Goal: Task Accomplishment & Management: Complete application form

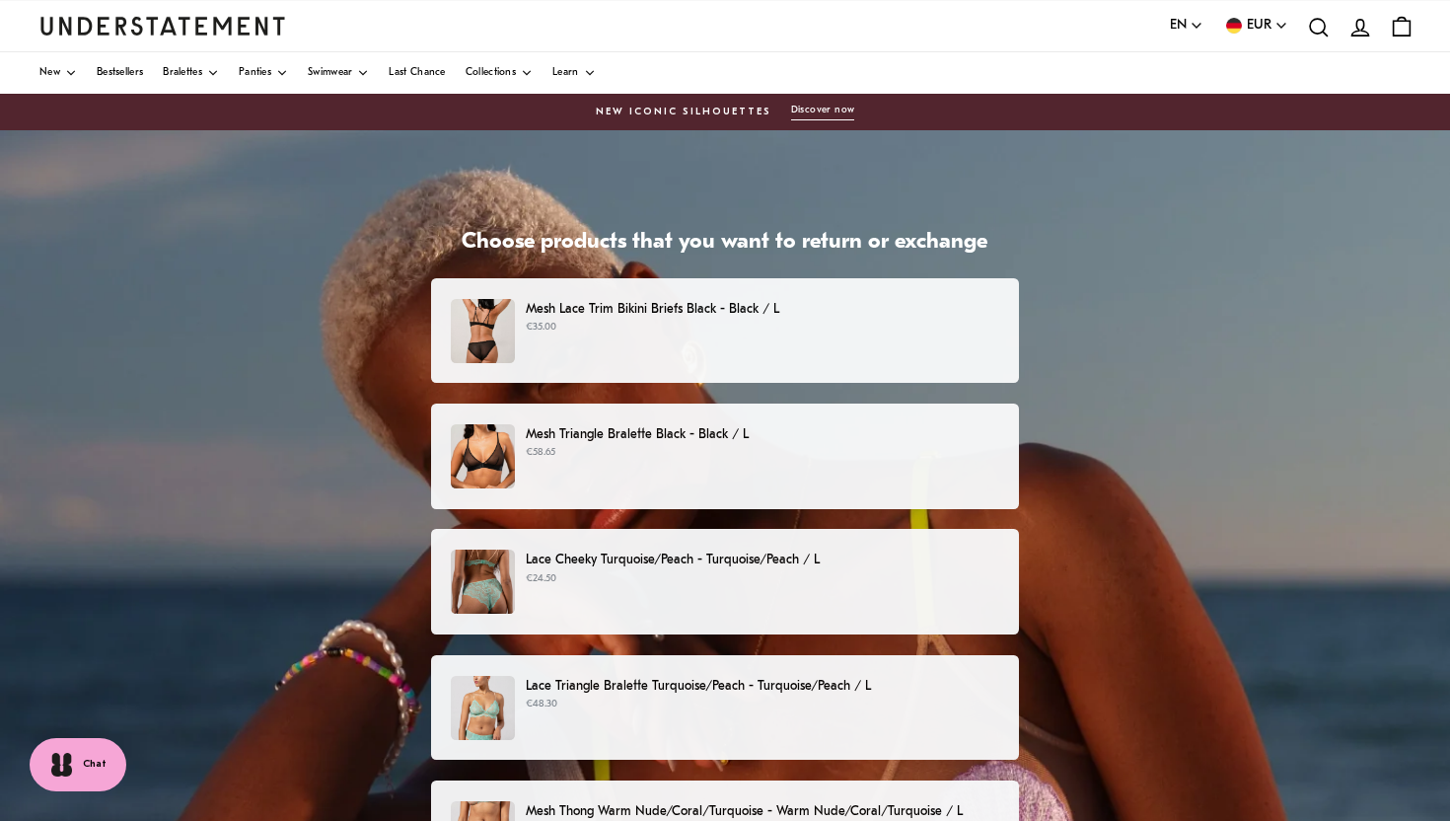
click at [761, 460] on p "€58.65" at bounding box center [762, 453] width 473 height 16
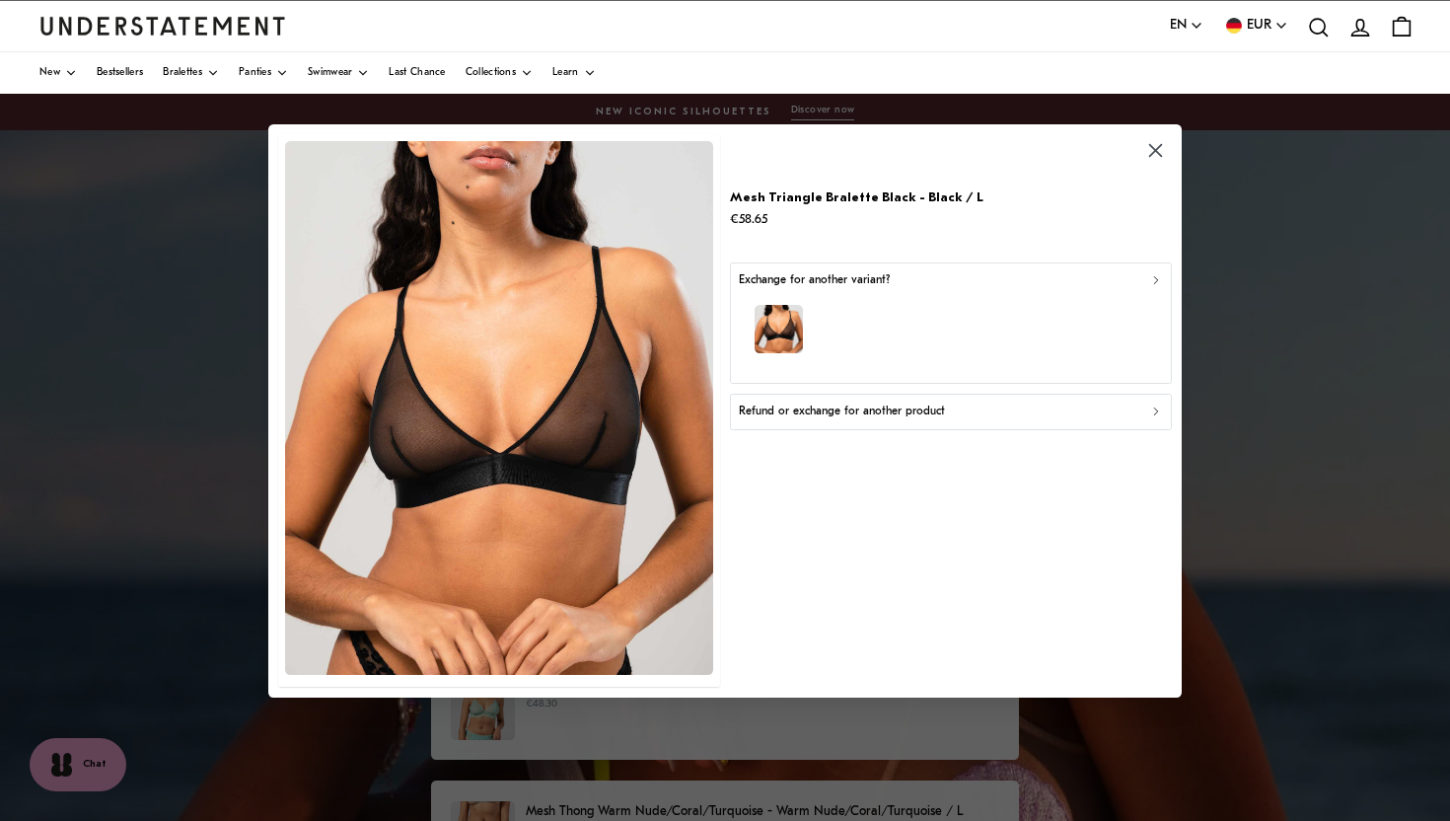
click at [1155, 408] on icon "button" at bounding box center [1156, 411] width 4 height 7
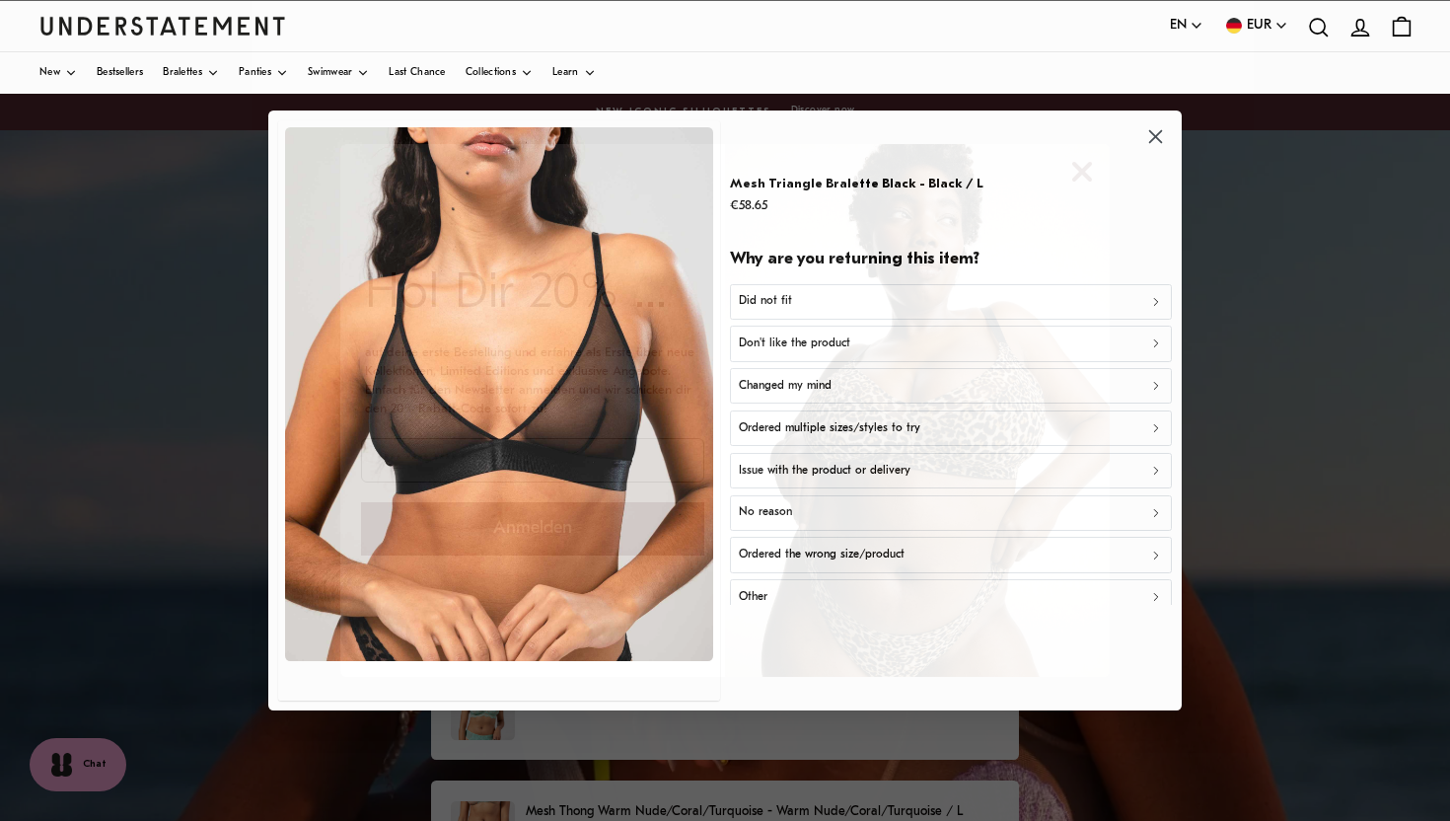
click at [1081, 170] on icon "Close dialog" at bounding box center [1082, 172] width 16 height 16
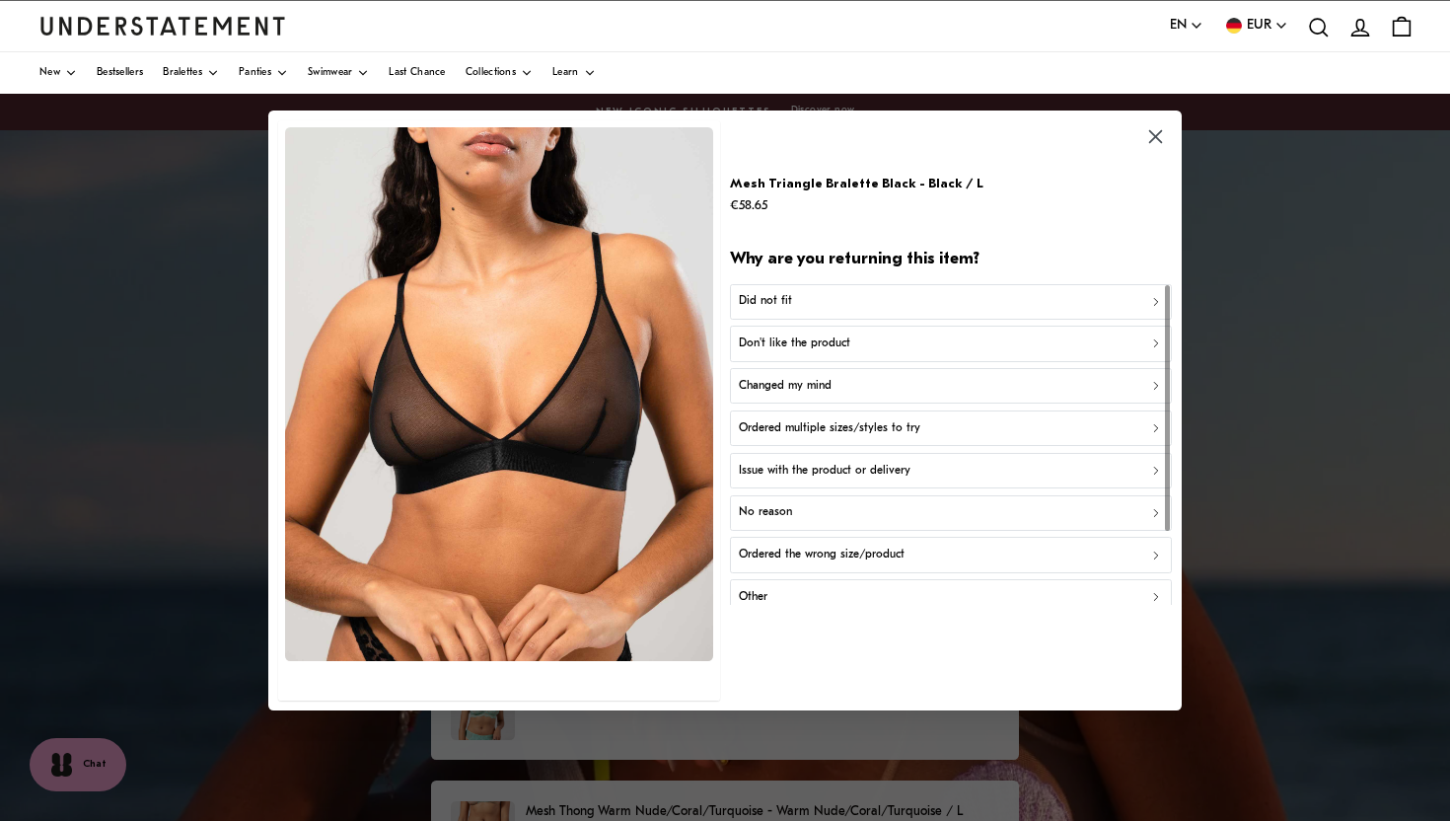
click at [1070, 551] on div "Ordered the wrong size/product" at bounding box center [951, 554] width 424 height 19
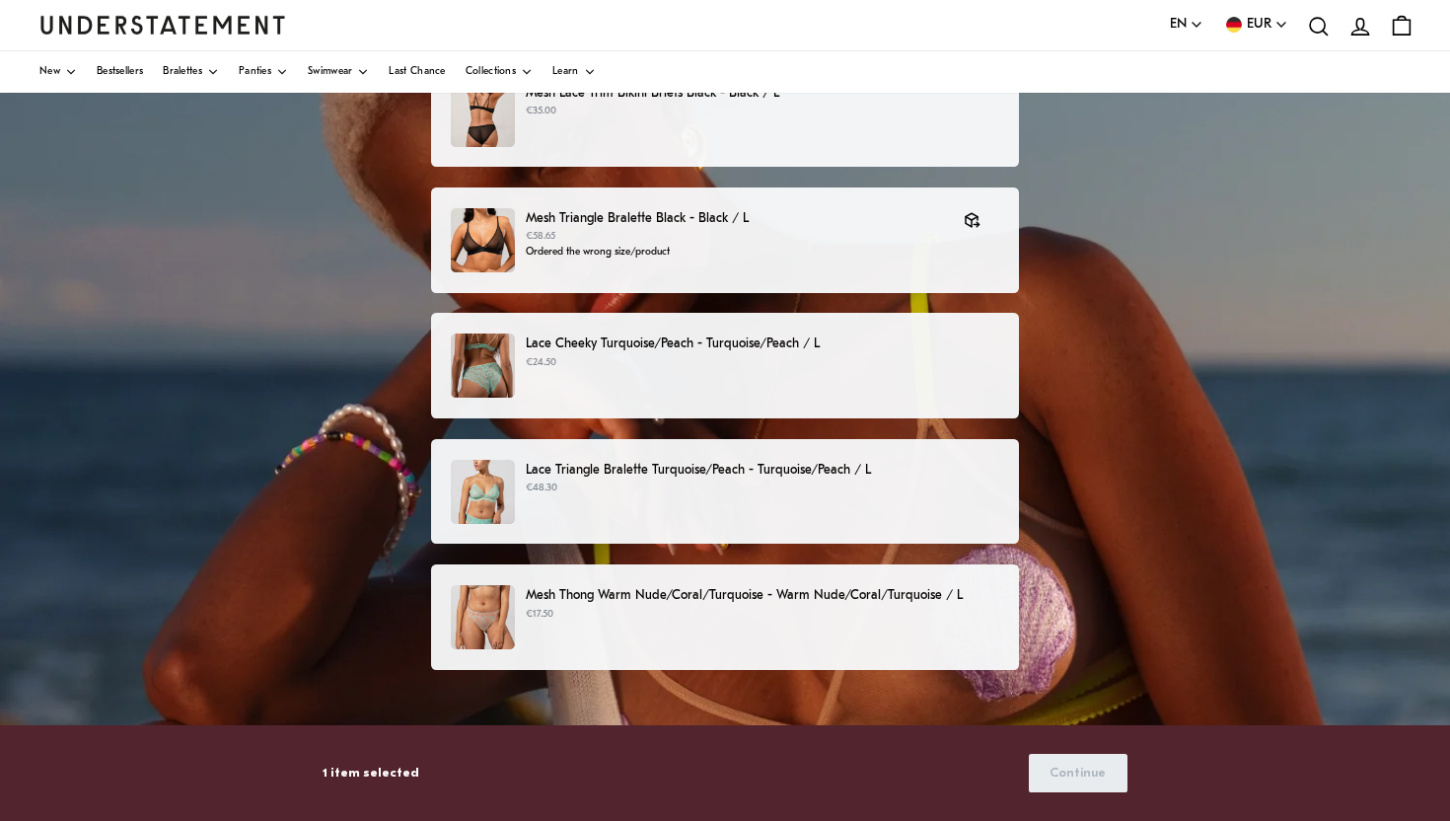
scroll to position [224, 0]
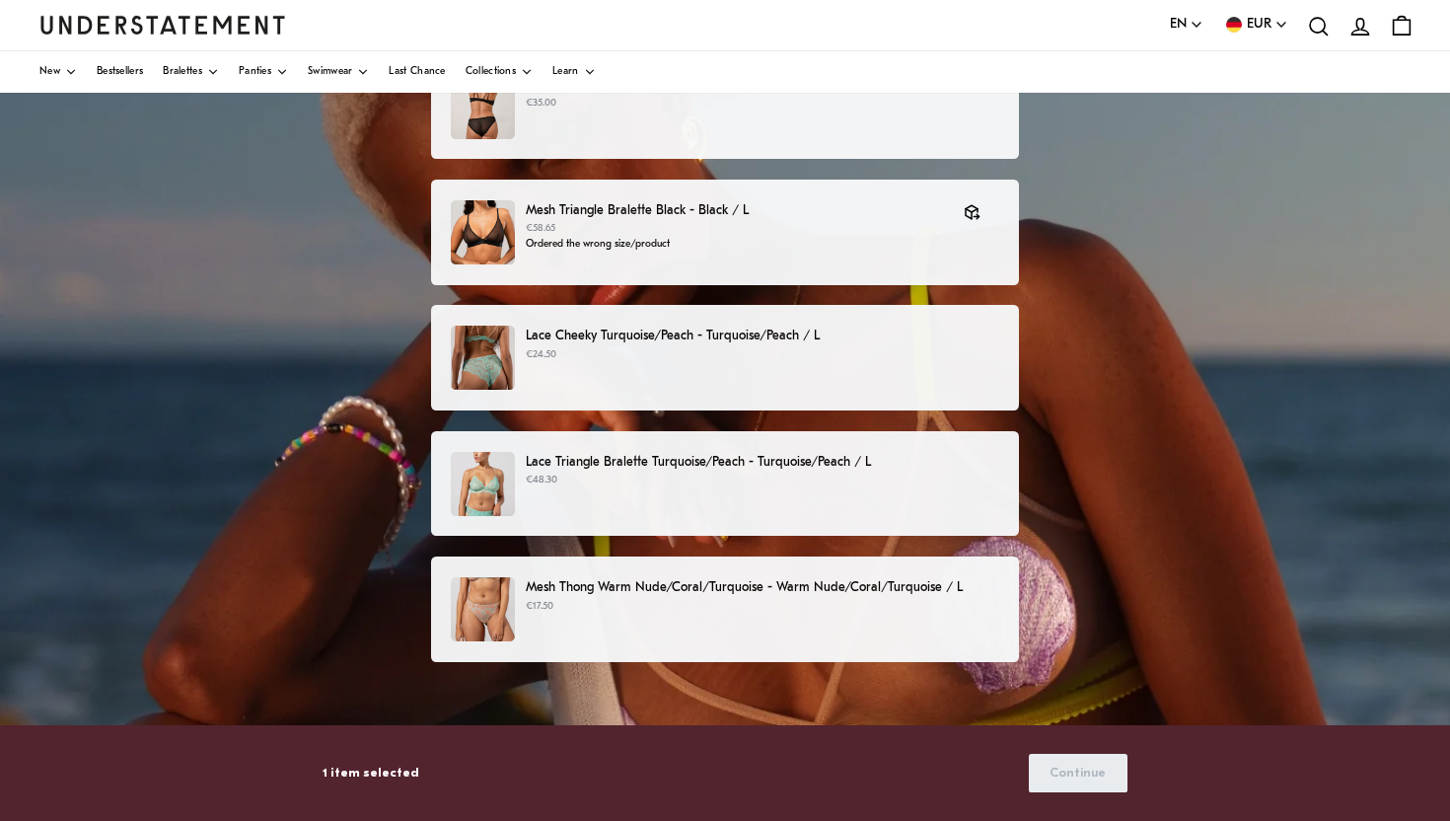
click at [808, 479] on p "€48.30" at bounding box center [762, 480] width 473 height 16
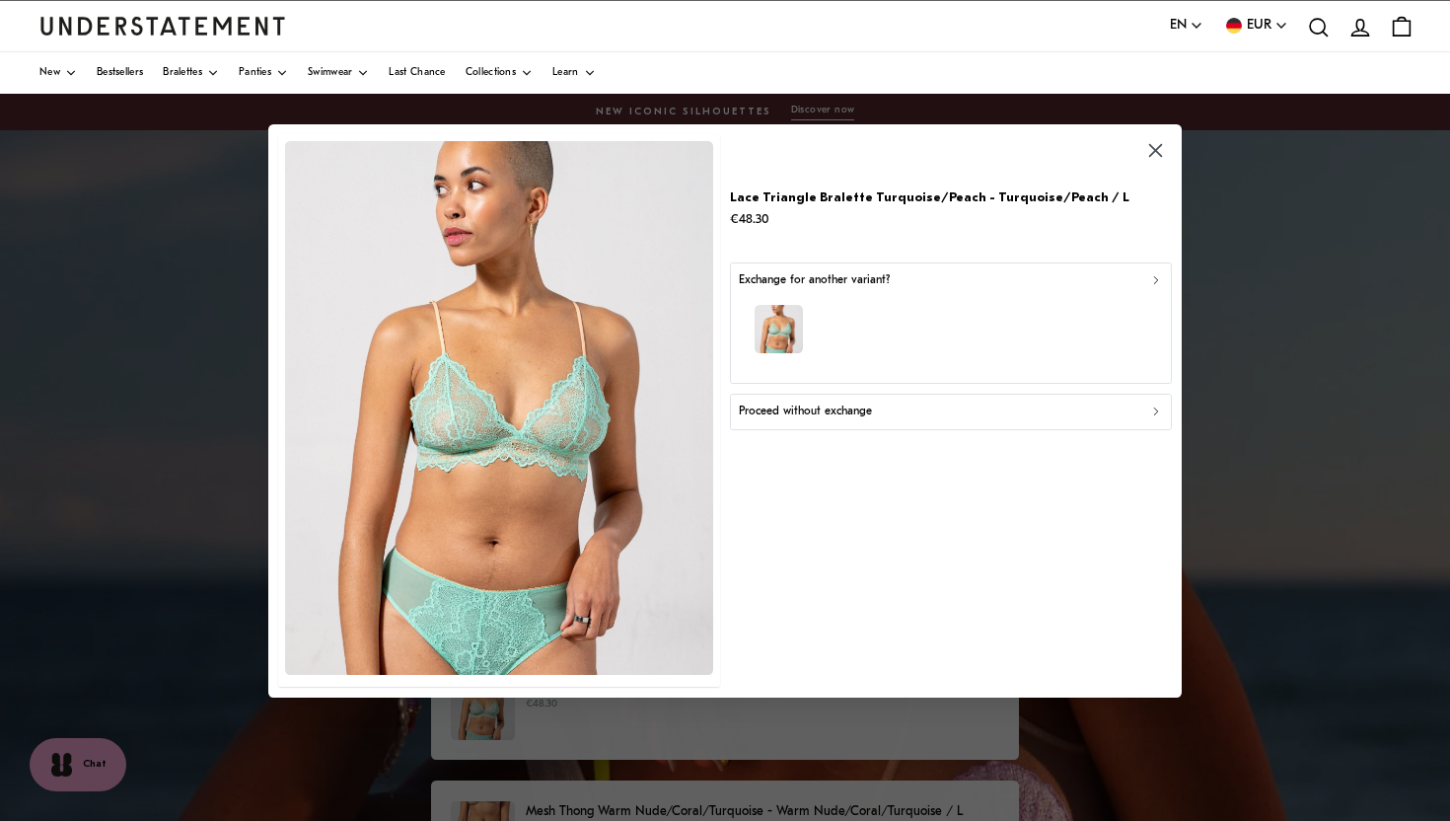
click at [1153, 405] on icon "button" at bounding box center [1156, 411] width 14 height 14
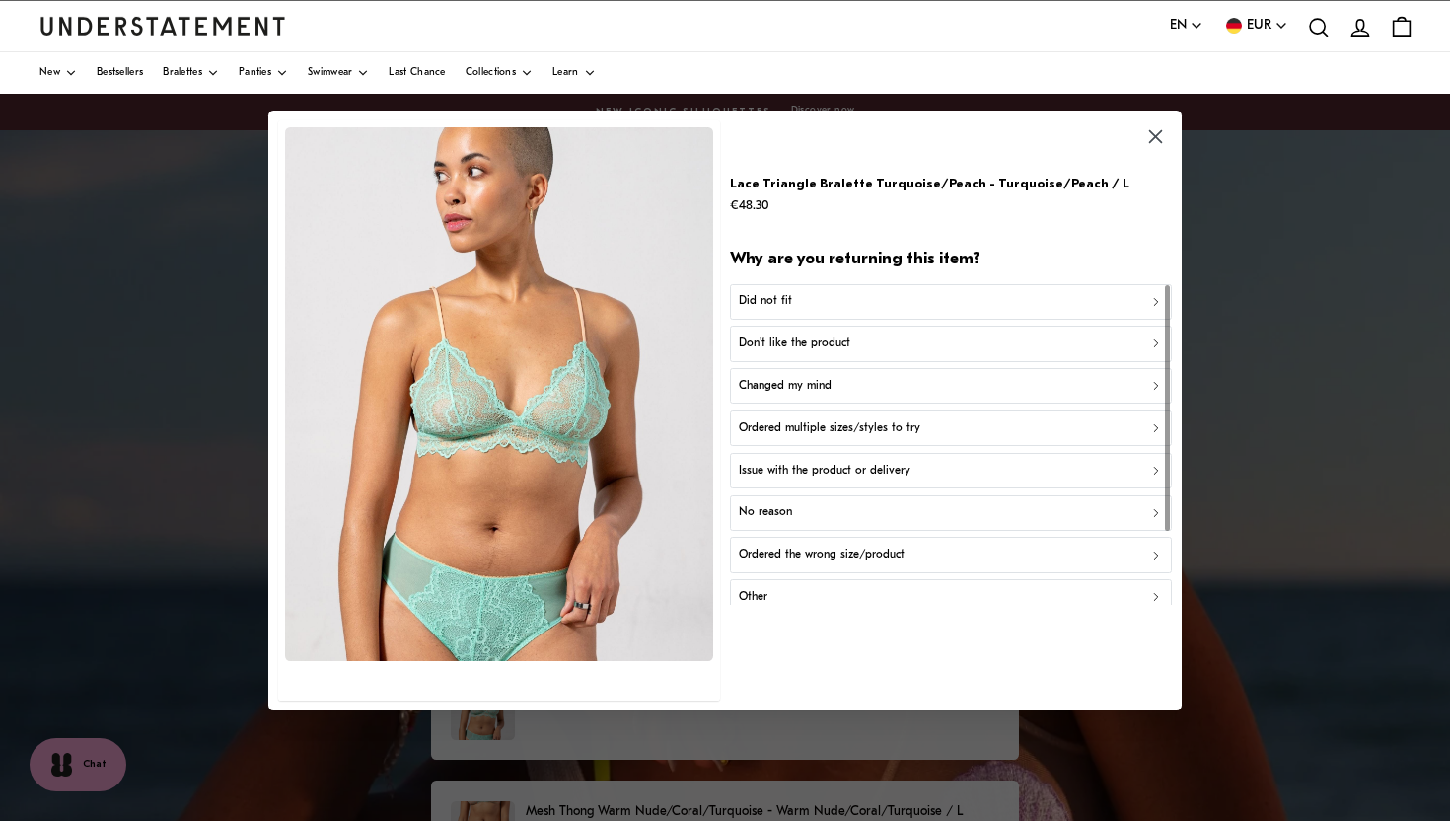
click at [1063, 548] on div "Ordered the wrong size/product" at bounding box center [951, 554] width 424 height 19
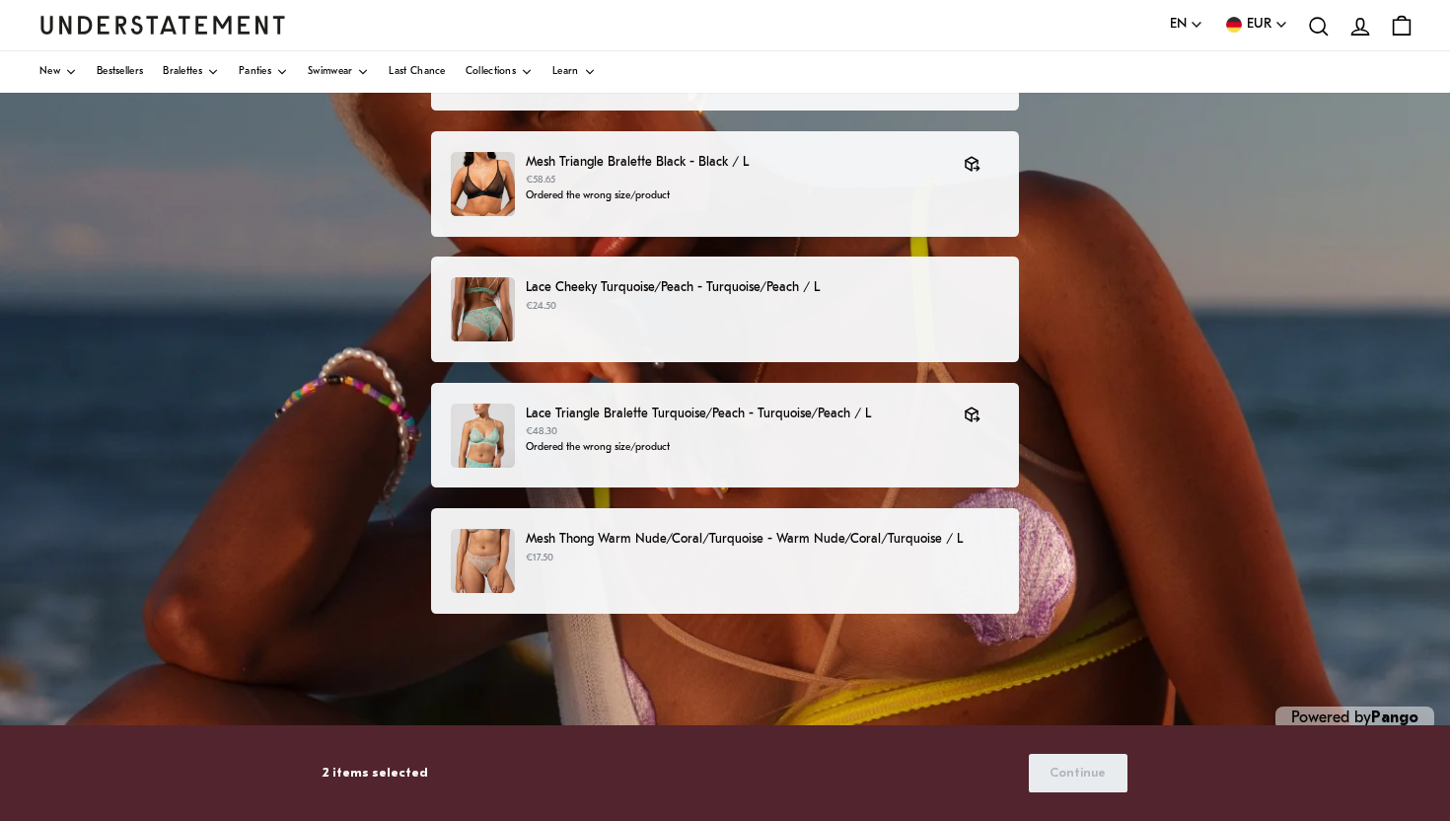
scroll to position [296, 0]
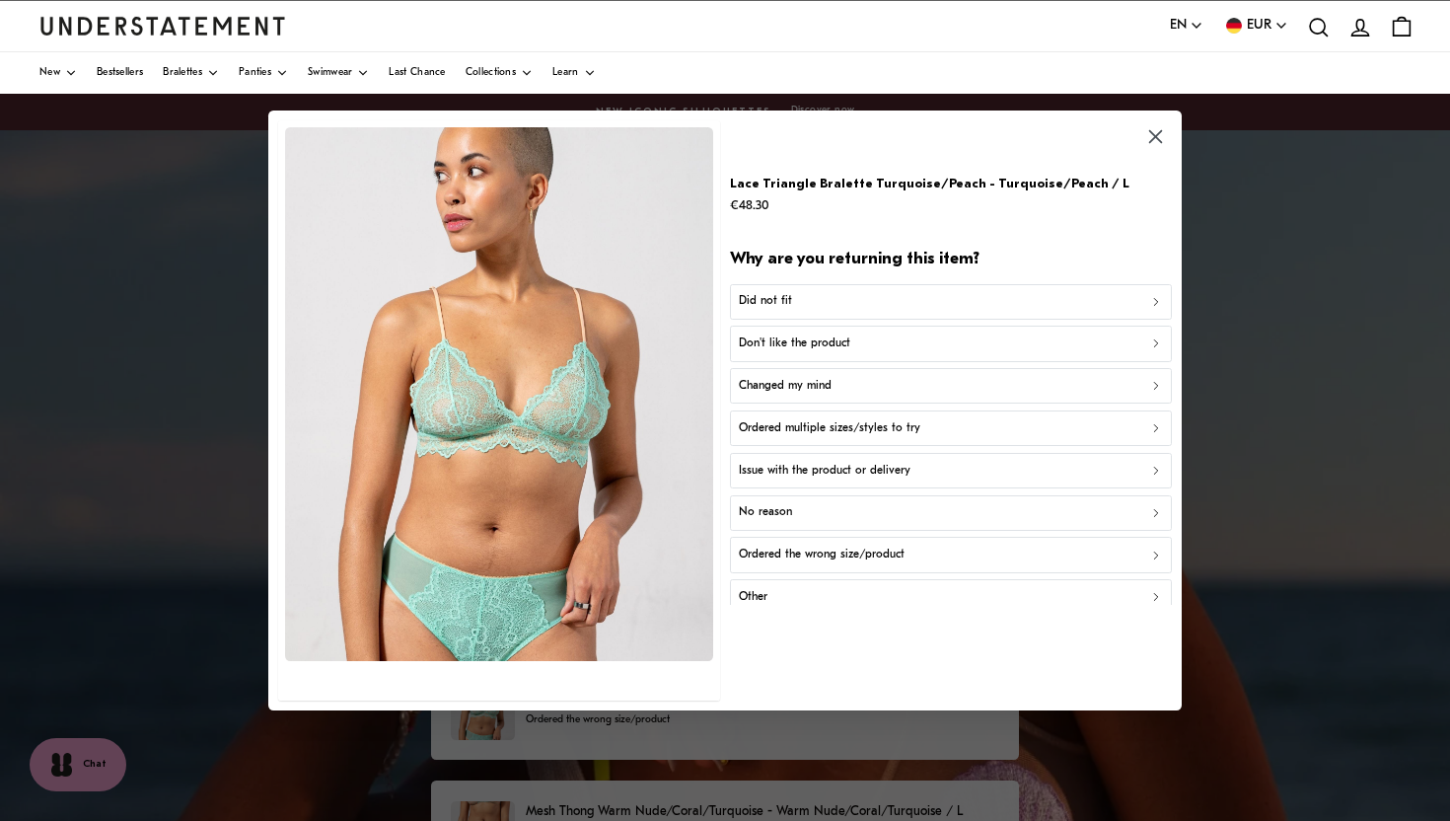
click at [1158, 136] on icon "button" at bounding box center [1155, 136] width 23 height 23
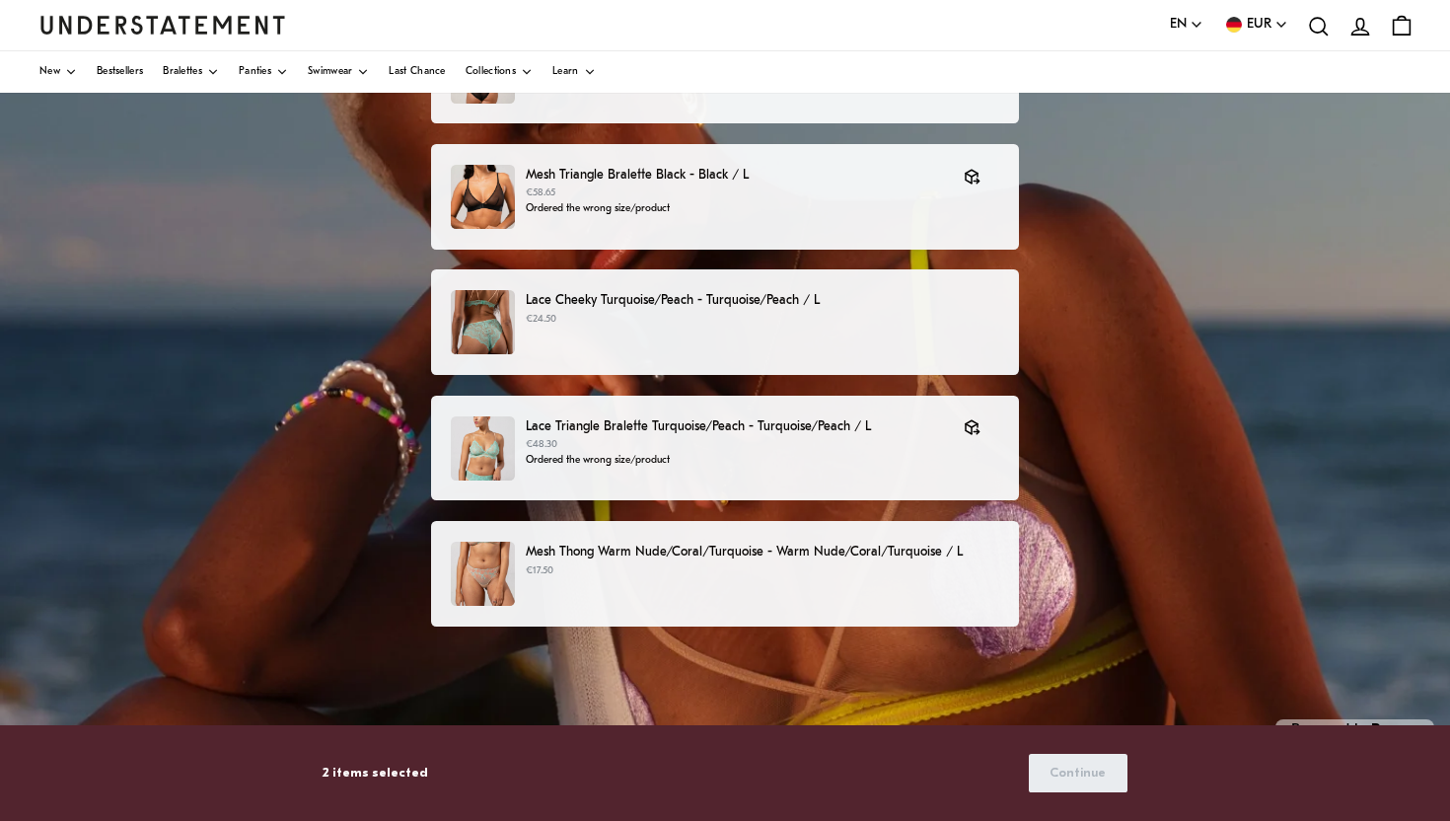
scroll to position [270, 0]
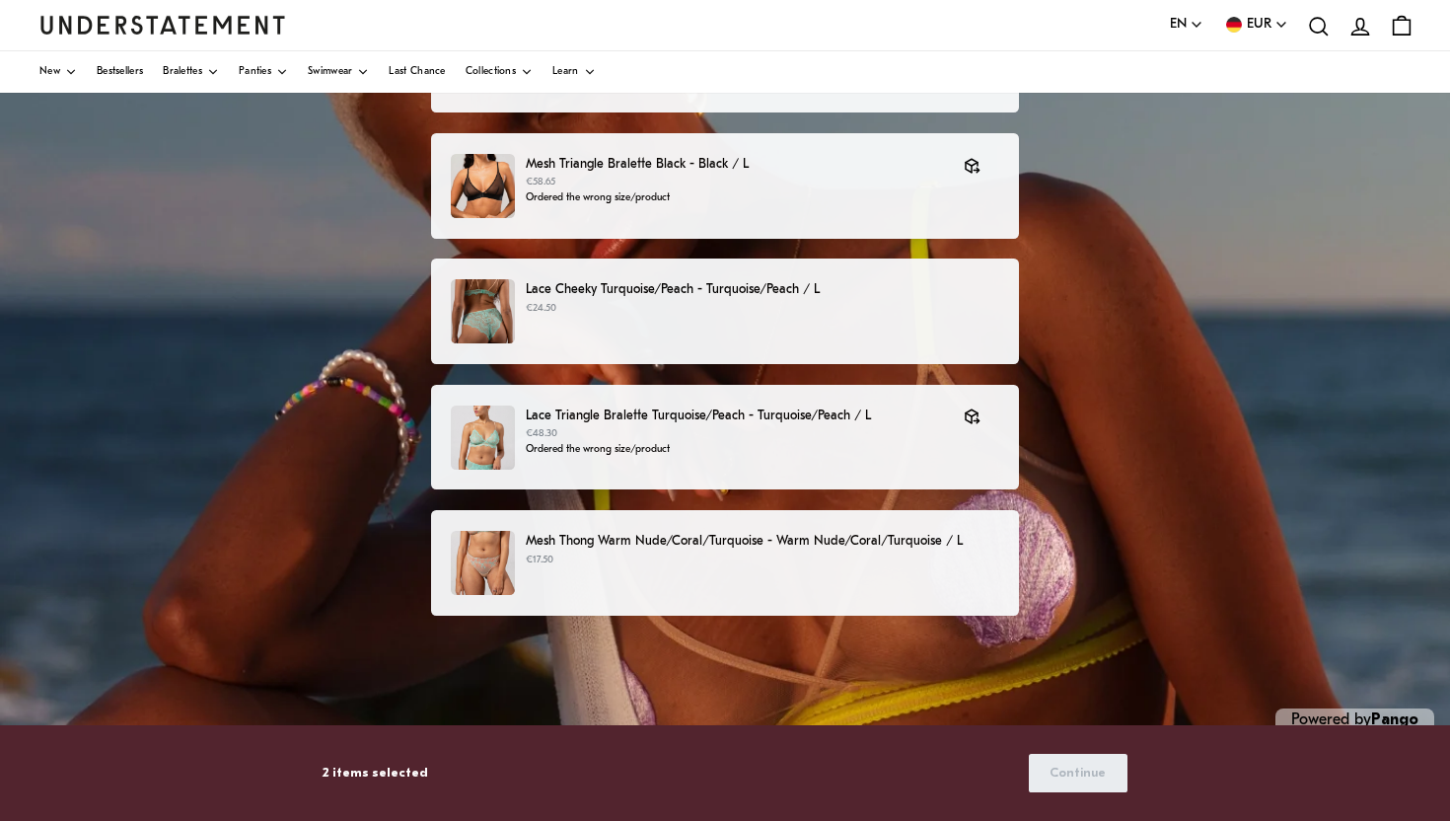
click at [341, 773] on p "2 items selected" at bounding box center [376, 773] width 106 height 21
click at [1108, 642] on div "Choose products that you want to return or exchange Mesh Lace Trim Bikini Brief…" at bounding box center [725, 353] width 1450 height 986
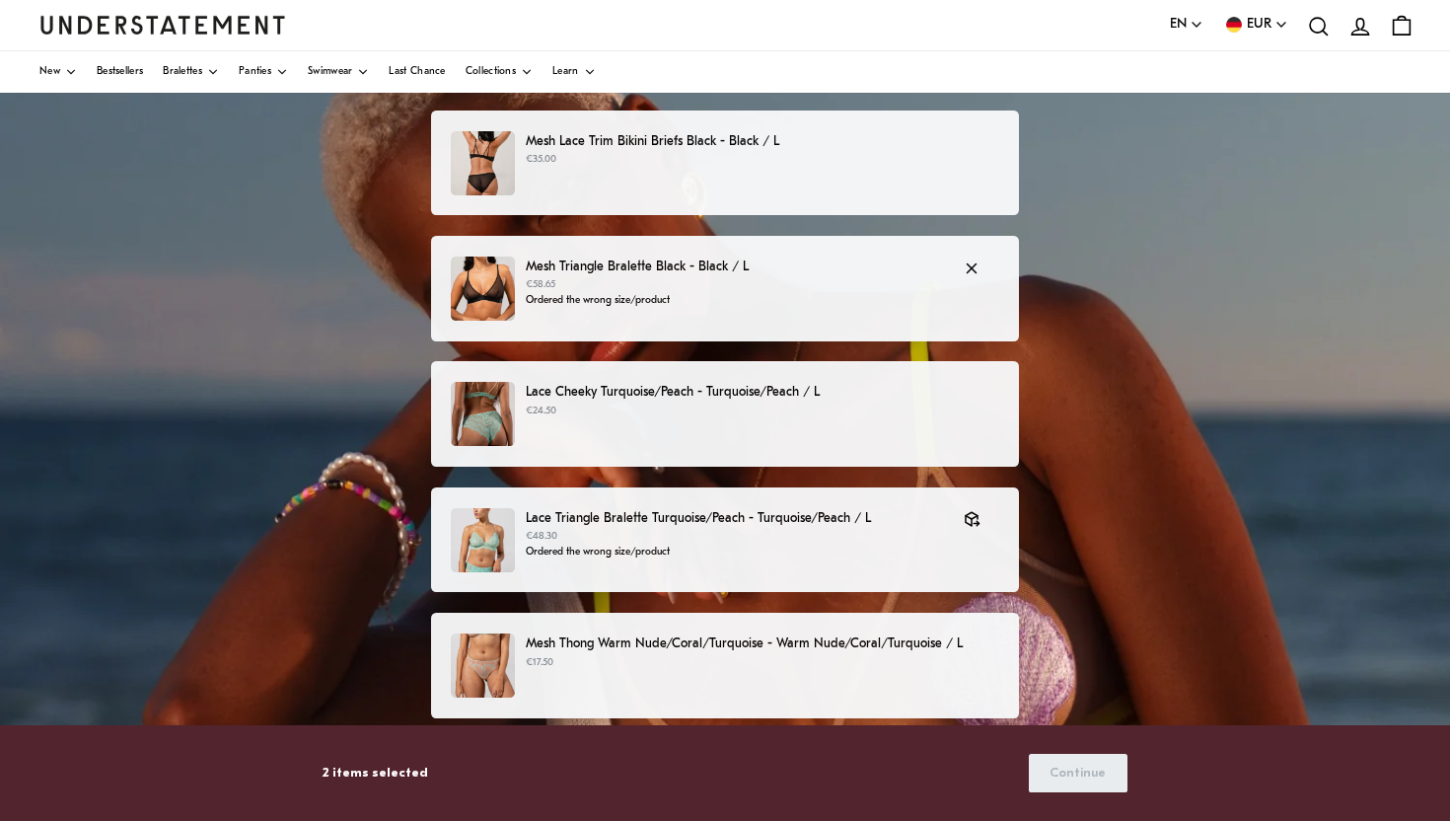
scroll to position [0, 0]
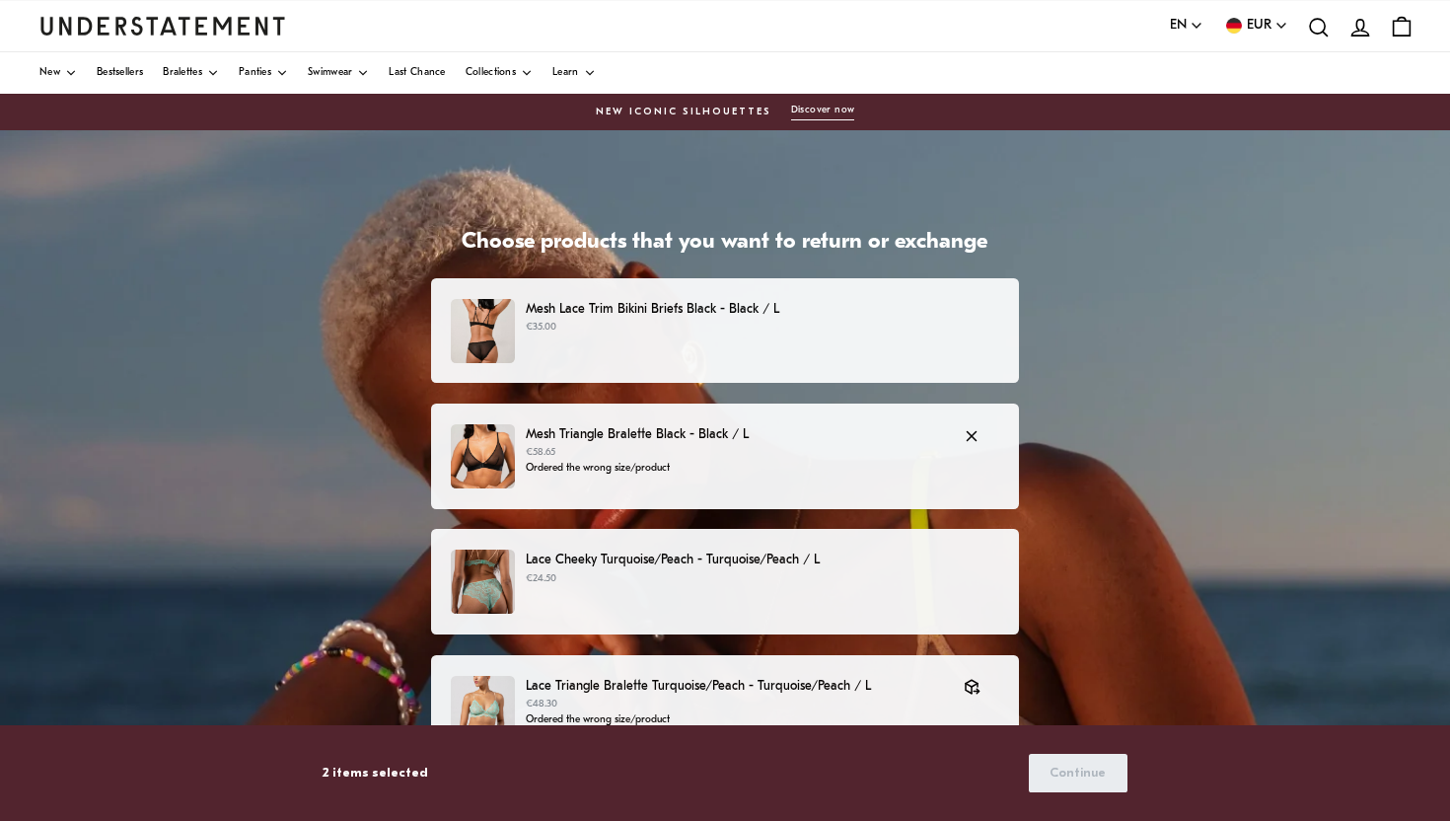
click at [796, 449] on p "€58.65" at bounding box center [735, 453] width 418 height 16
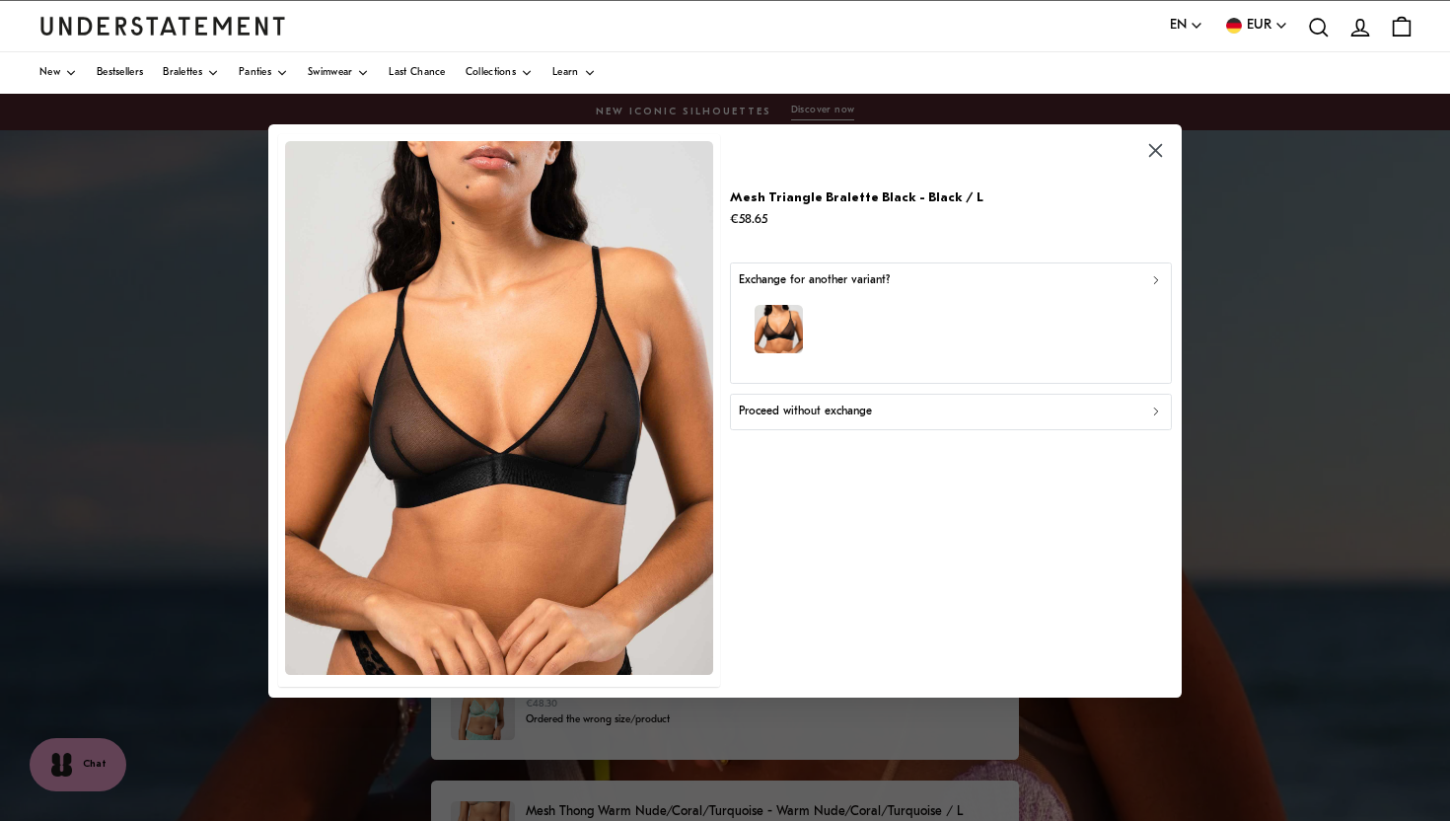
click at [1011, 412] on div "Proceed without exchange" at bounding box center [951, 411] width 424 height 19
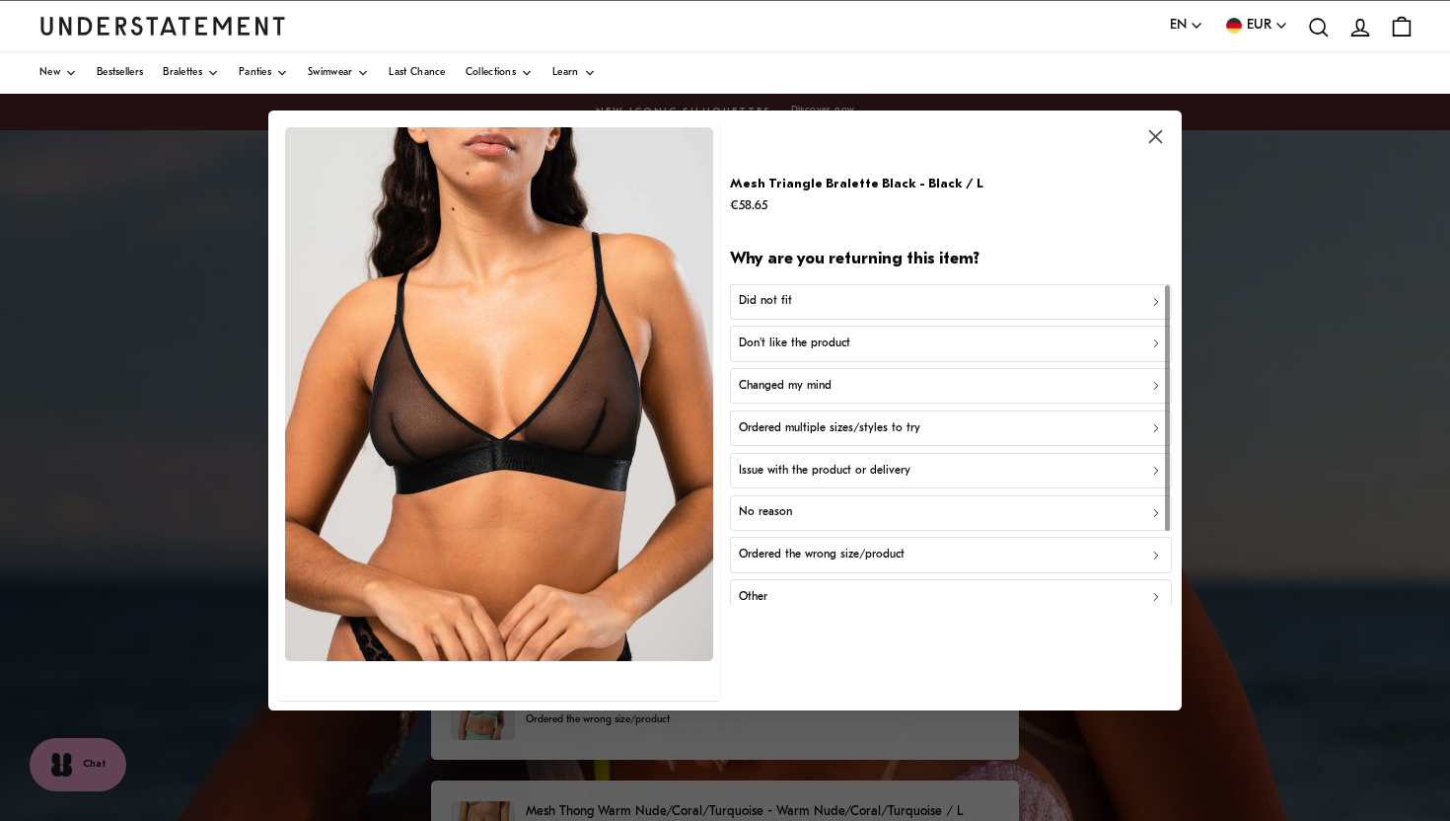
scroll to position [95, 0]
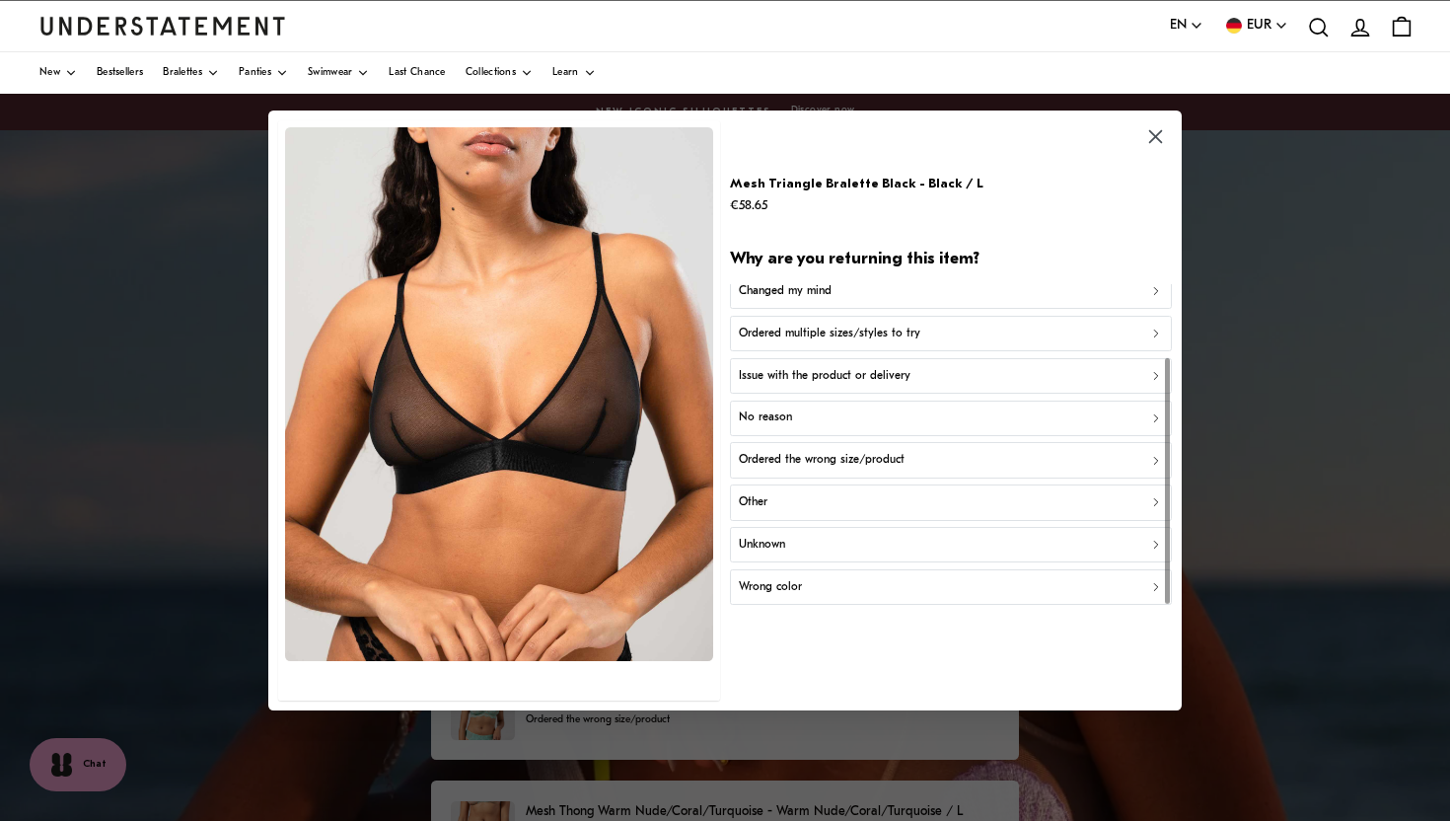
click at [1024, 464] on div "Ordered the wrong size/product" at bounding box center [951, 460] width 424 height 19
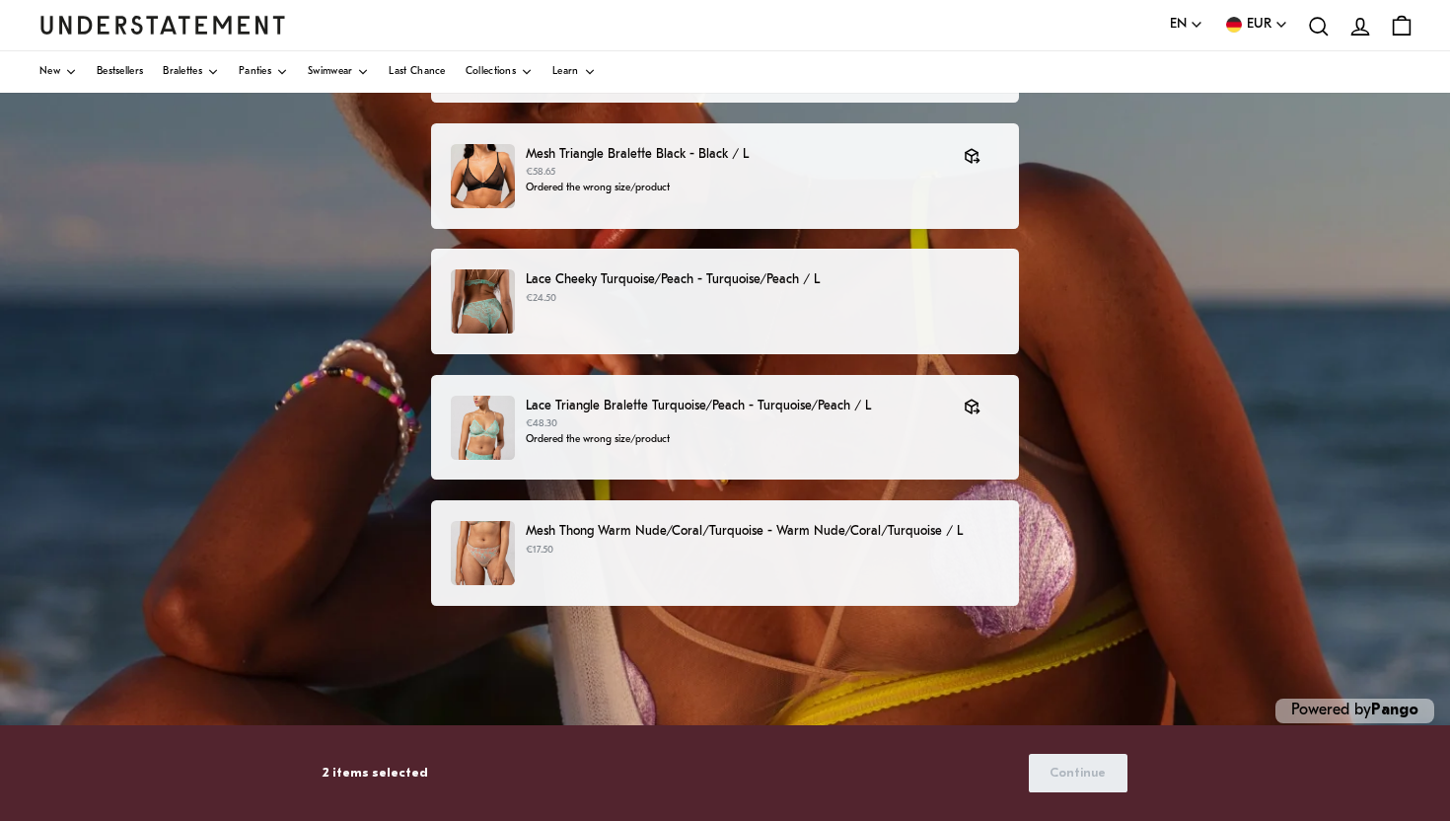
scroll to position [296, 0]
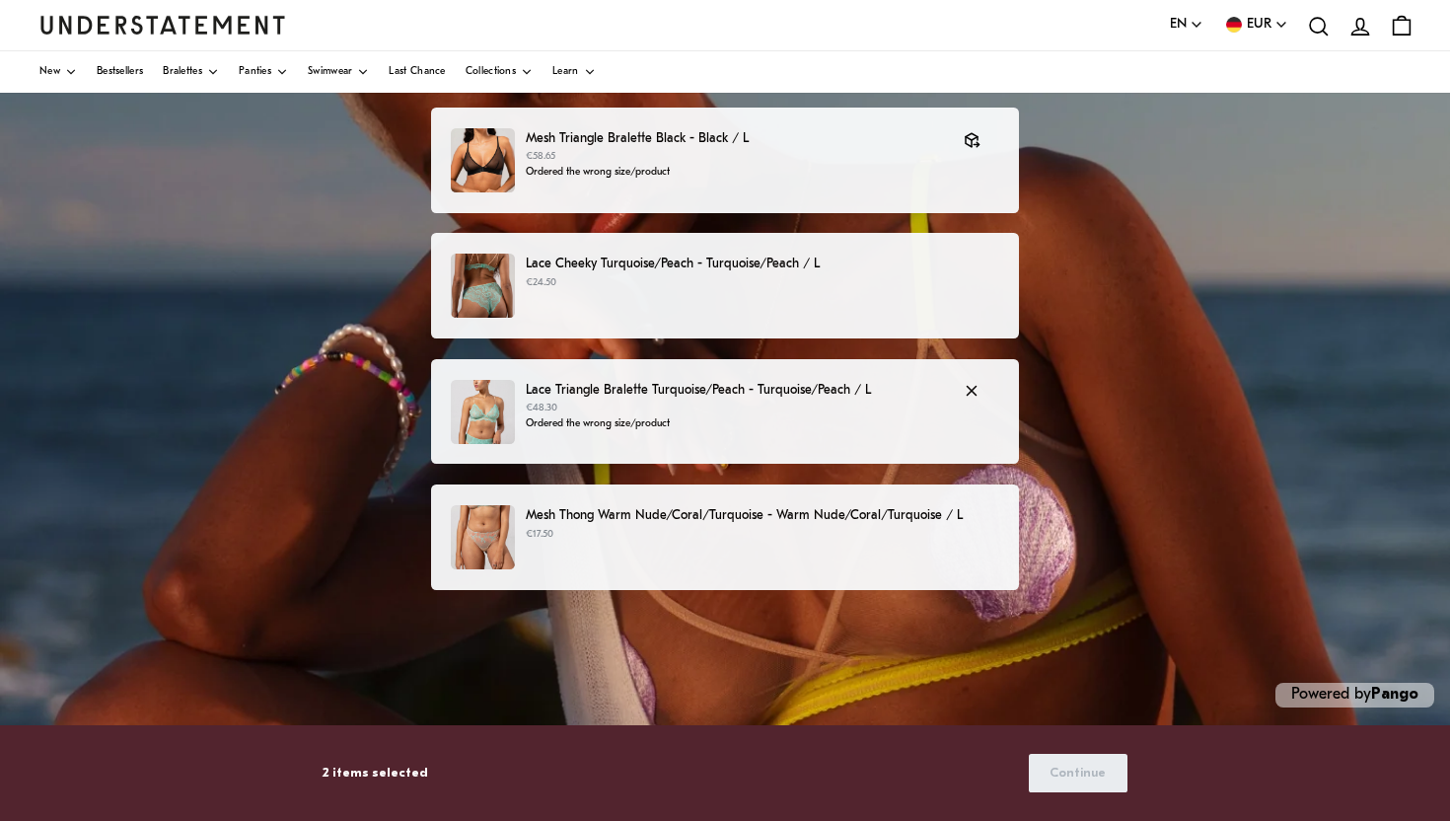
click at [835, 426] on p "Ordered the wrong size/product" at bounding box center [735, 424] width 418 height 16
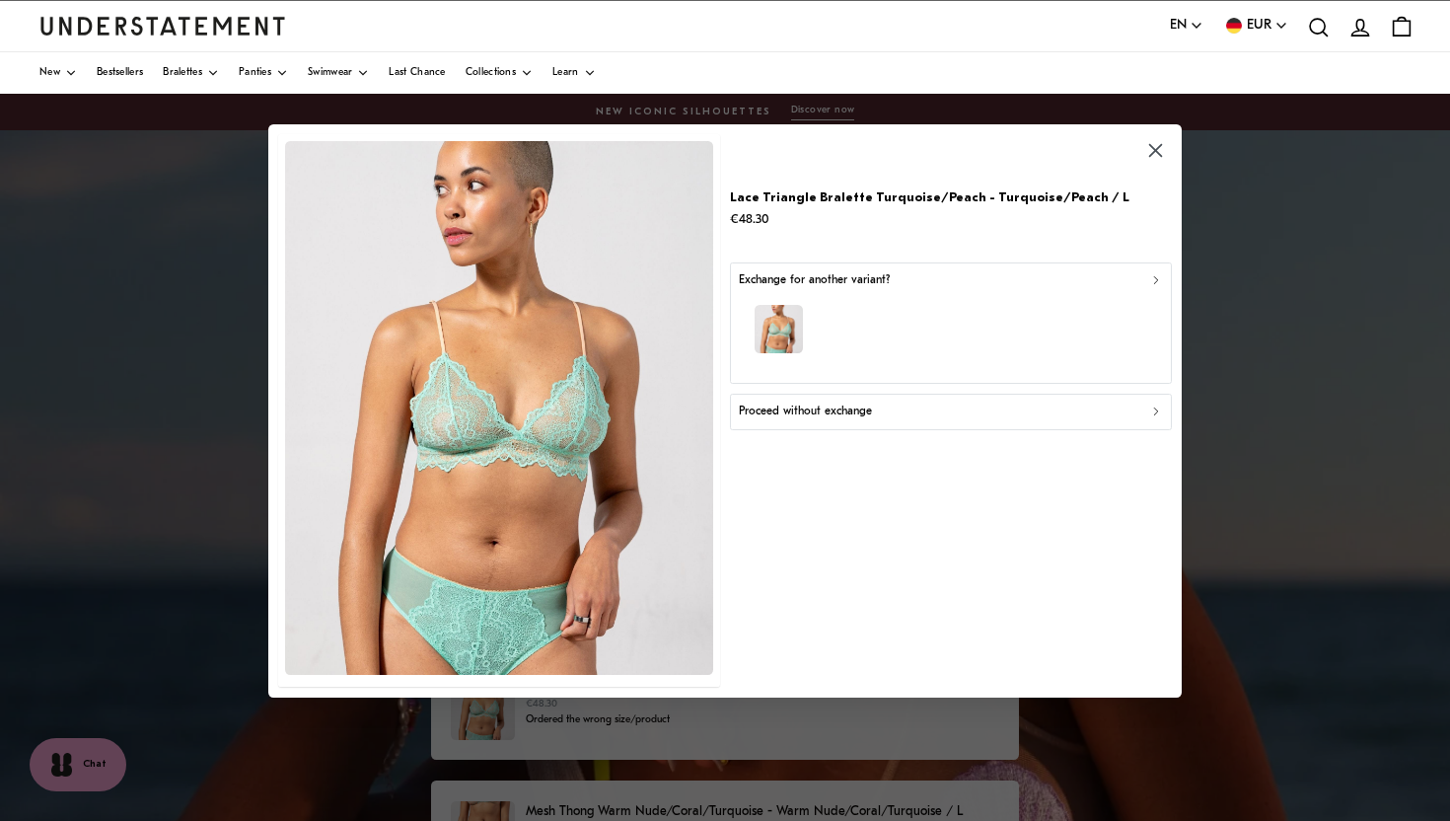
click at [980, 408] on div "Proceed without exchange" at bounding box center [951, 411] width 424 height 19
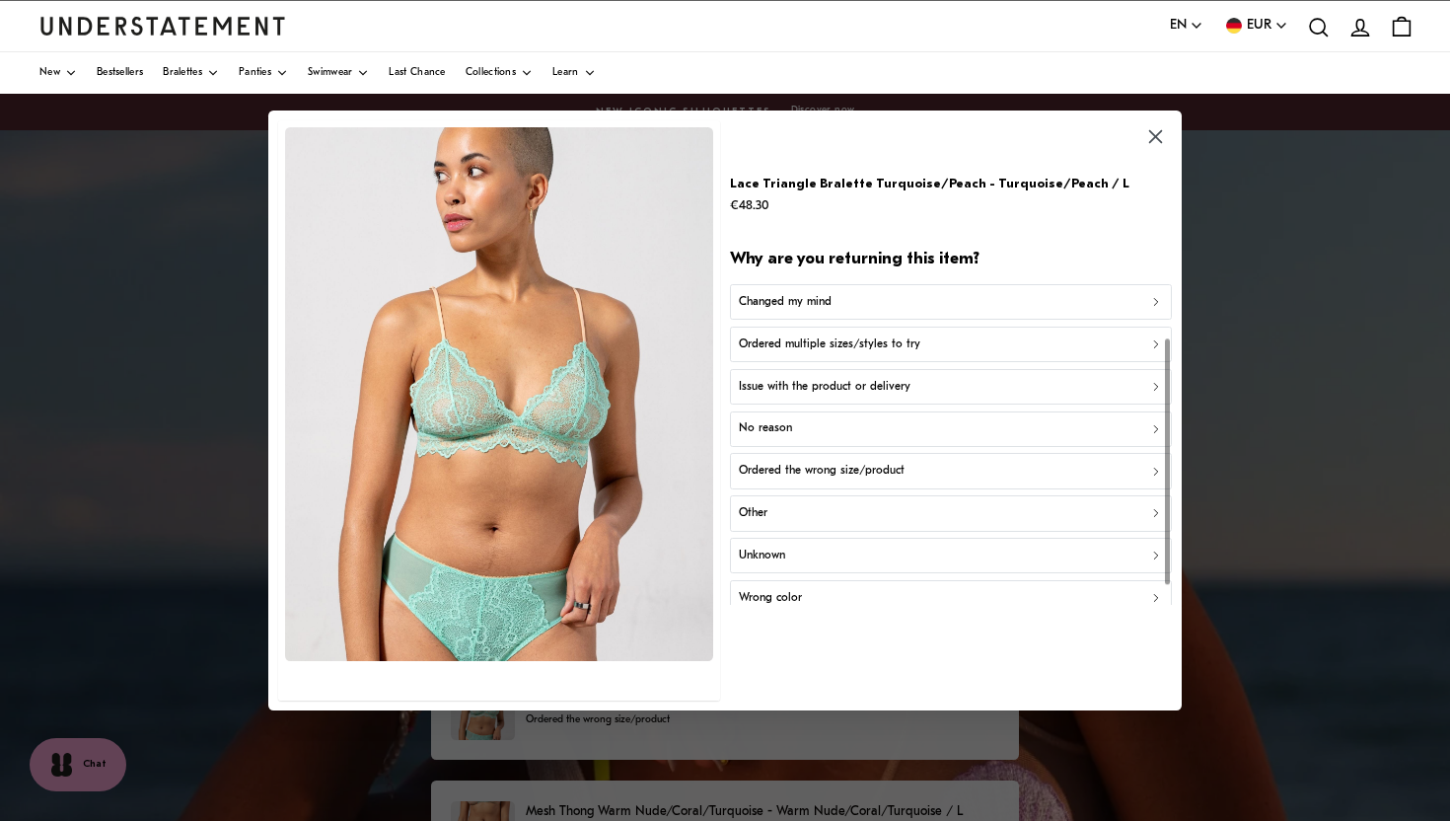
scroll to position [95, 0]
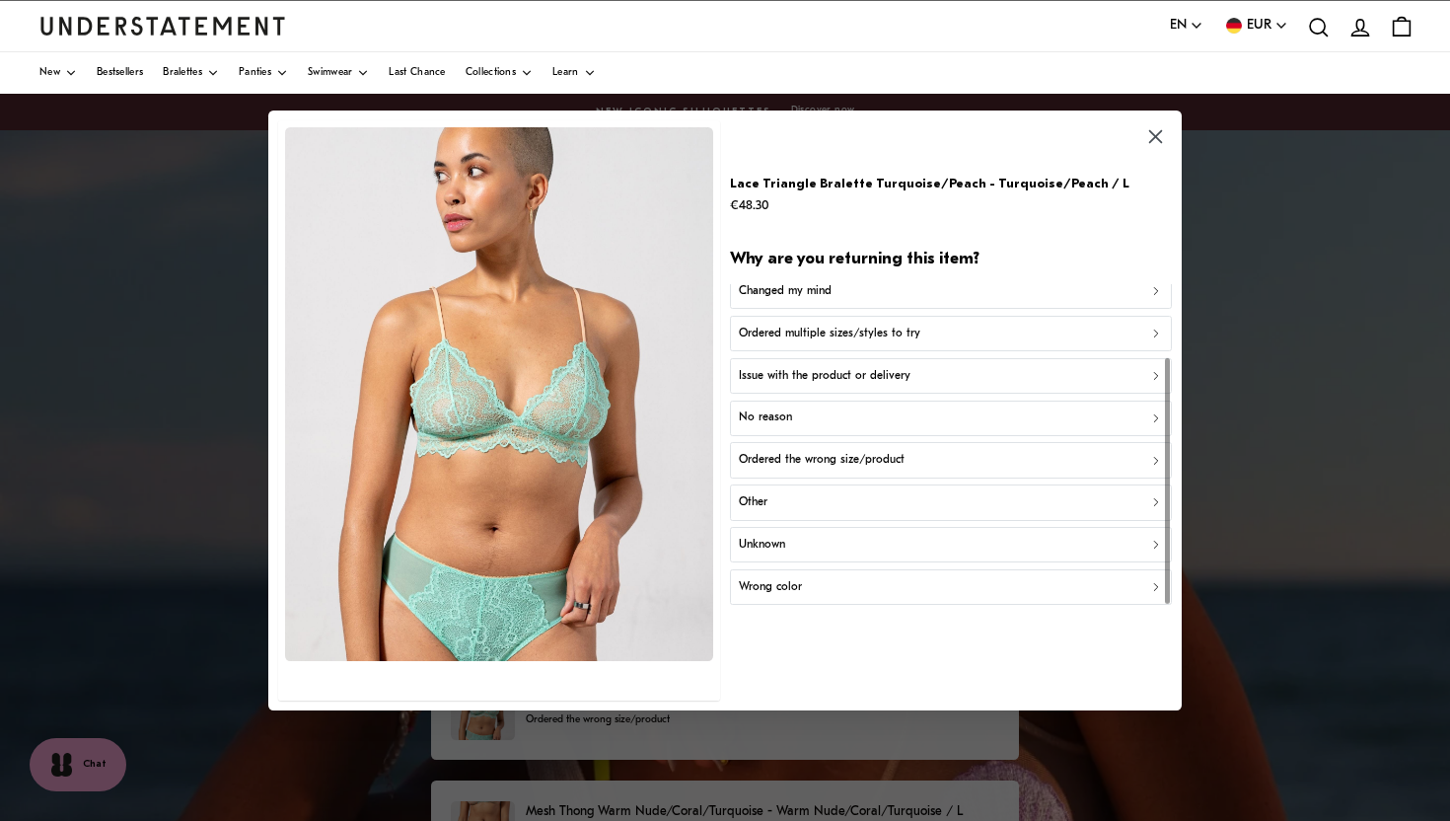
click at [969, 462] on div "Ordered the wrong size/product" at bounding box center [951, 460] width 424 height 19
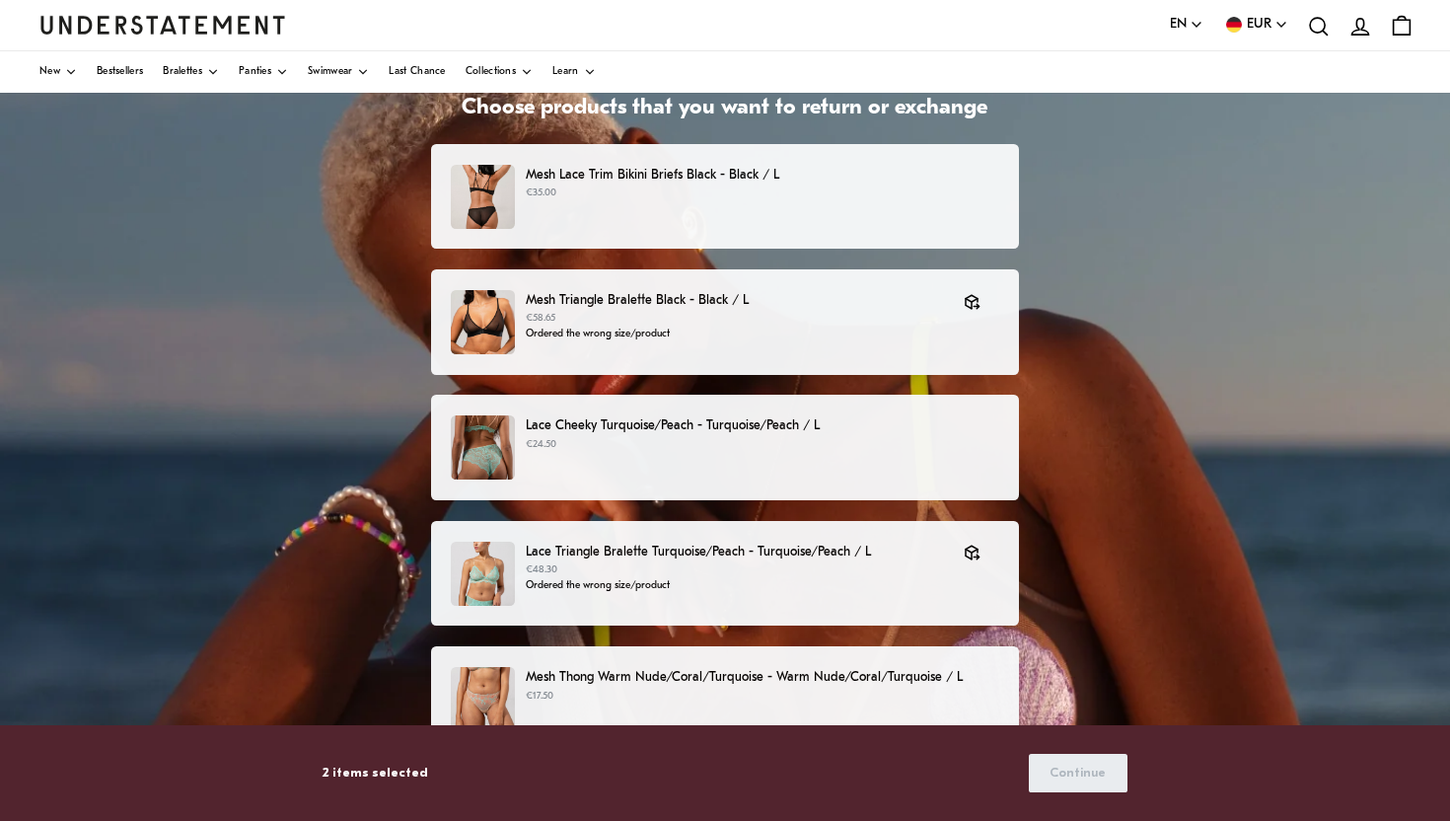
scroll to position [296, 0]
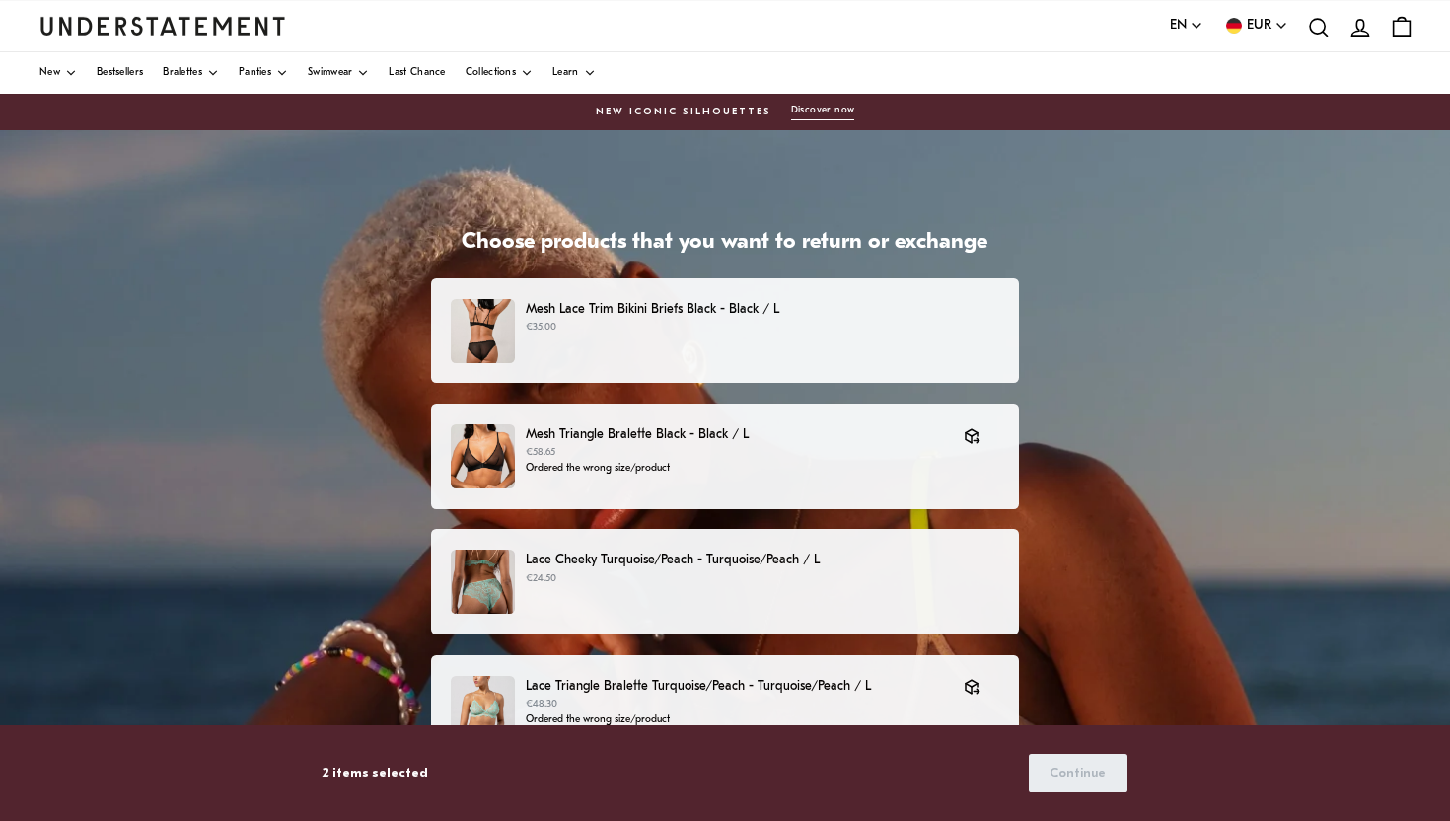
click at [801, 320] on p "€35.00" at bounding box center [762, 328] width 473 height 16
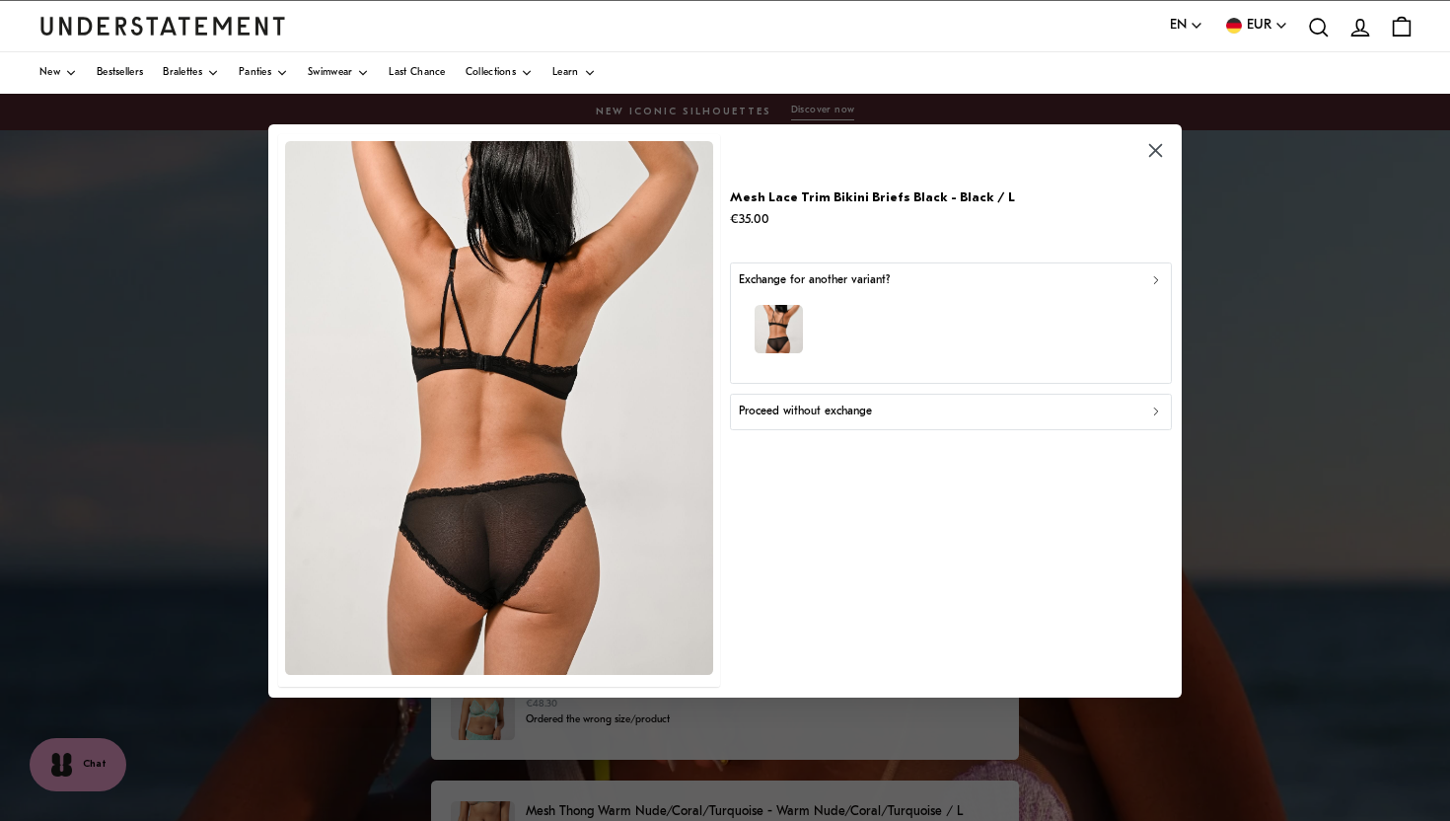
click at [1155, 151] on icon "button" at bounding box center [1155, 149] width 13 height 13
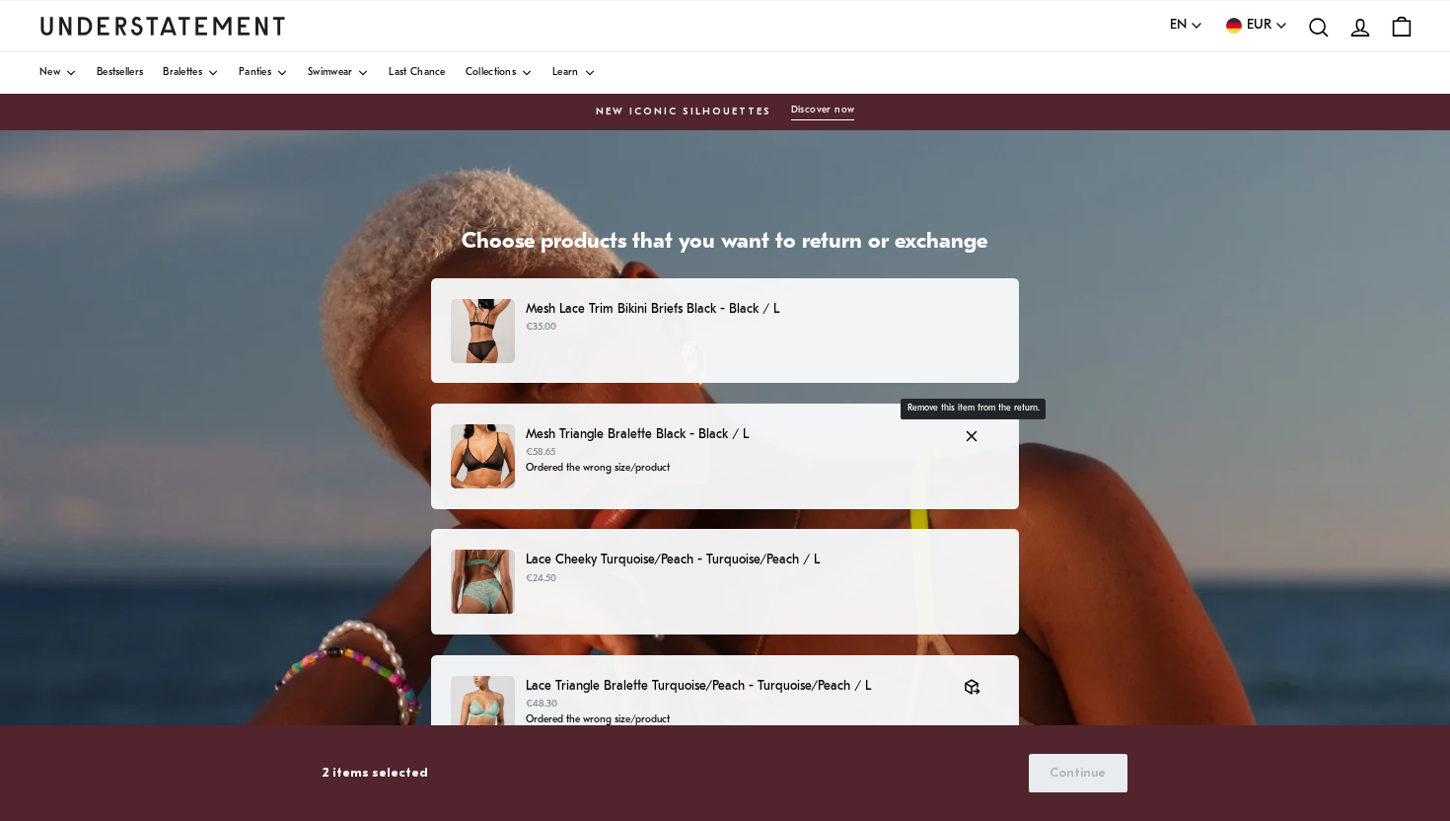
click at [969, 436] on icon "button" at bounding box center [972, 436] width 18 height 18
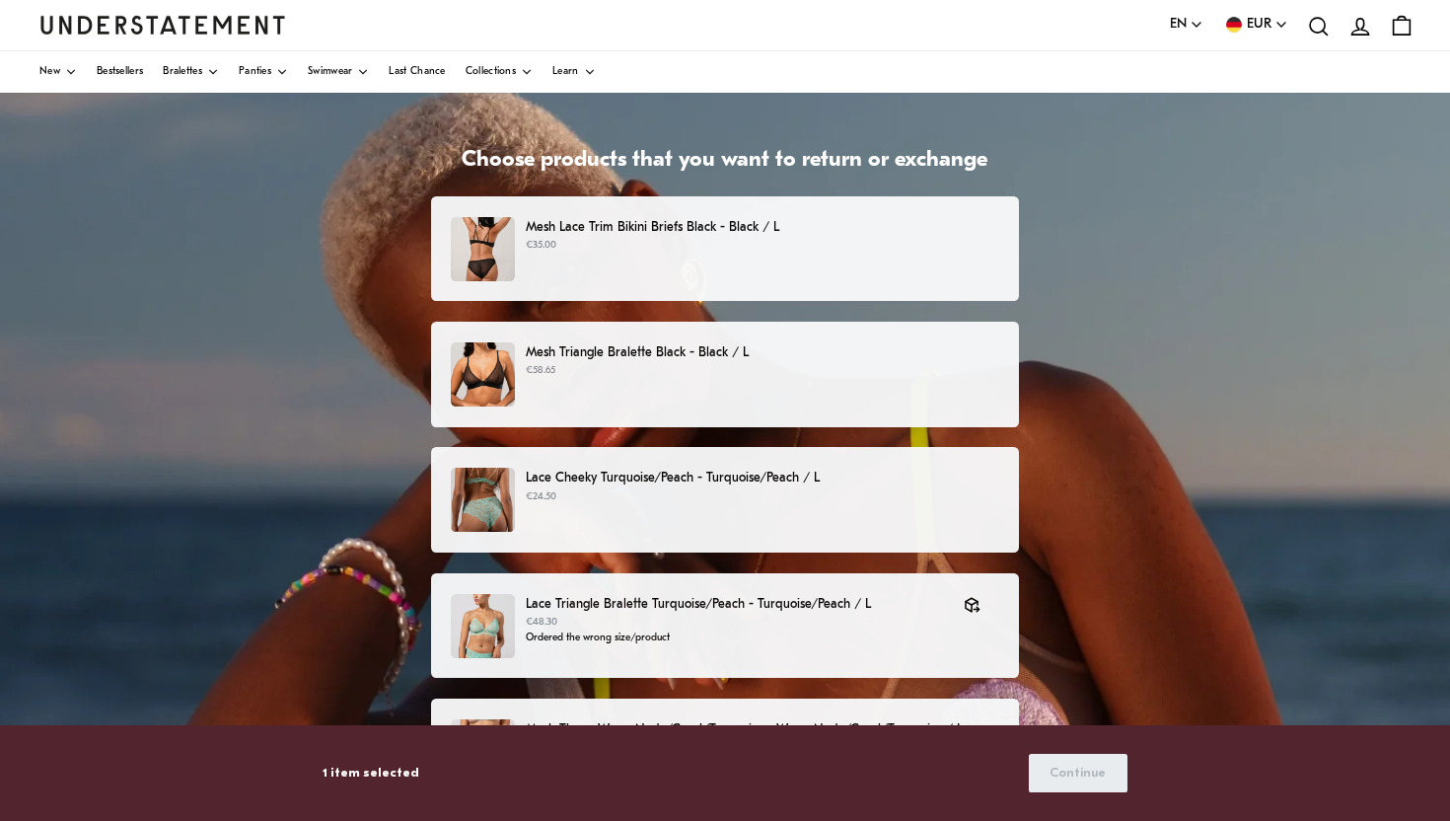
scroll to position [83, 0]
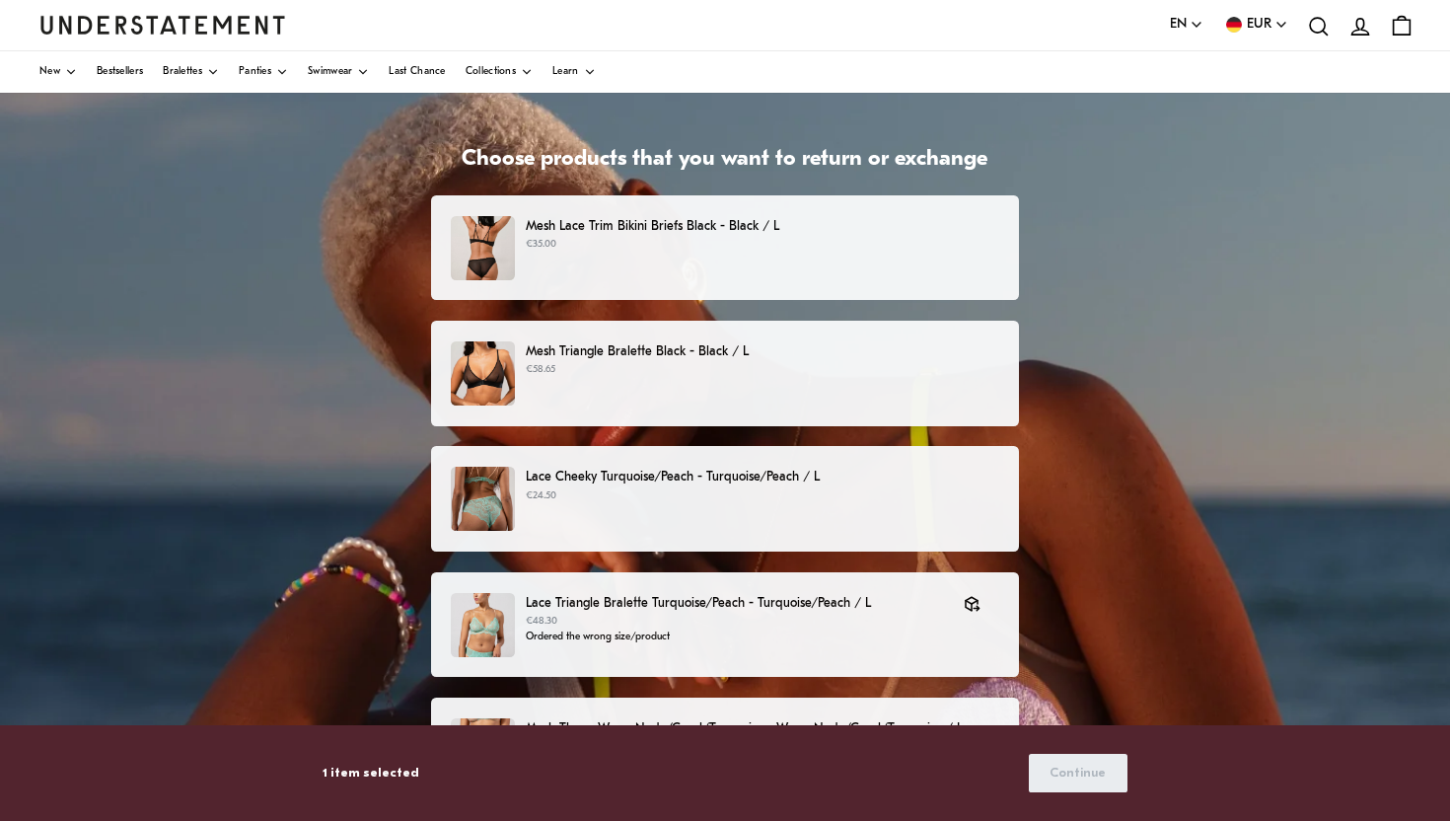
click at [802, 376] on p "€58.65" at bounding box center [762, 370] width 473 height 16
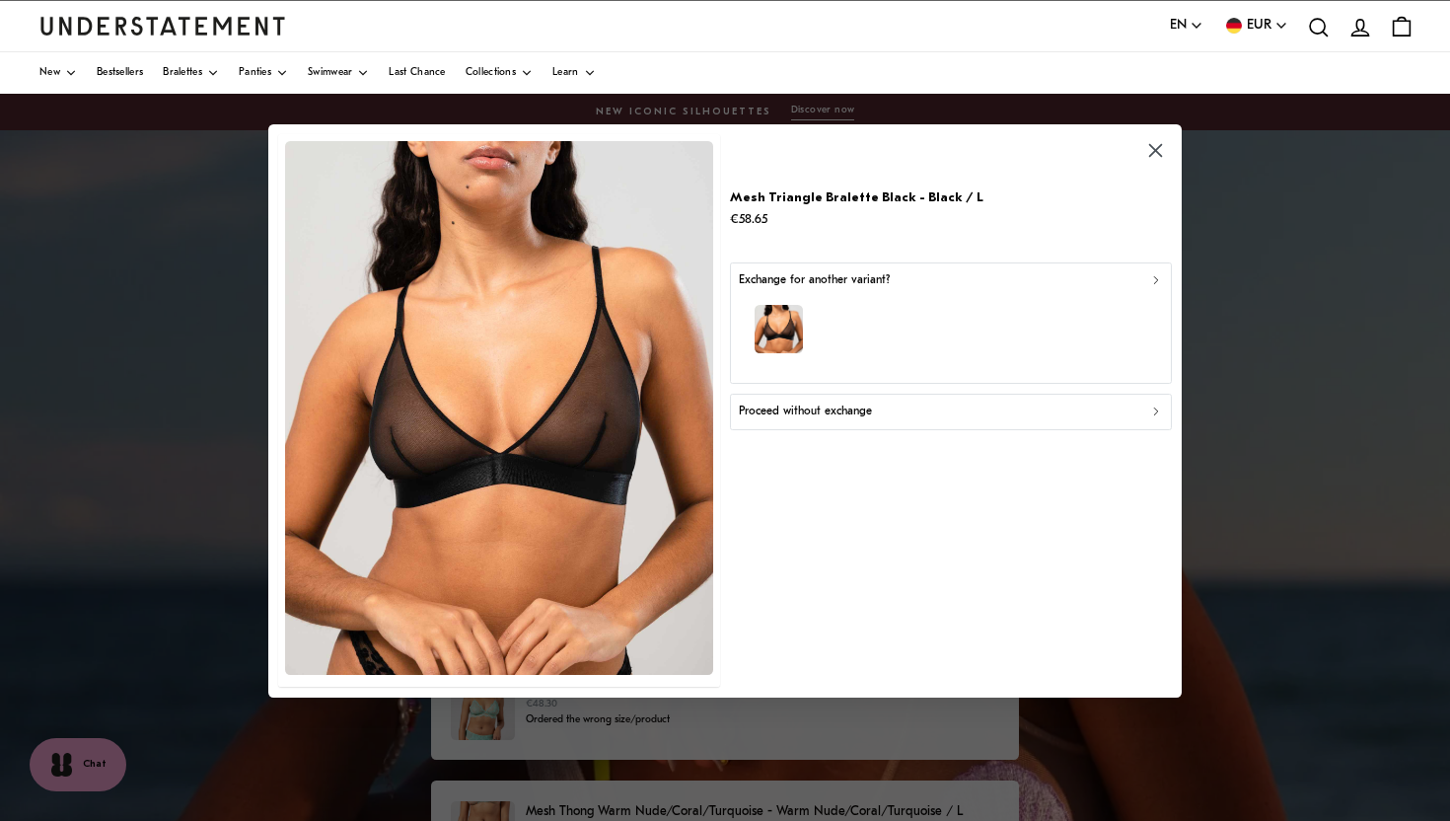
click at [908, 413] on div "Proceed without exchange" at bounding box center [951, 411] width 424 height 19
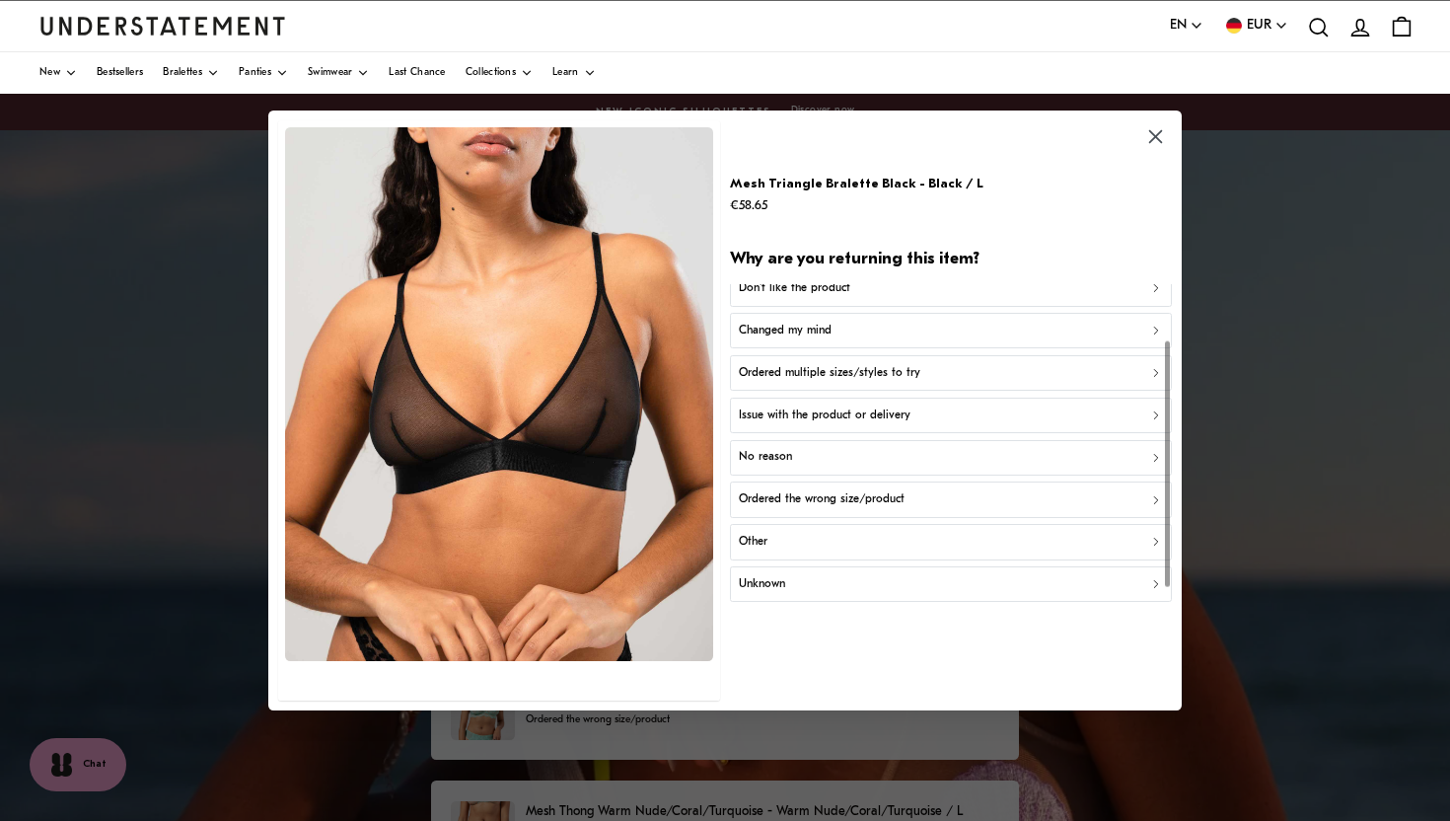
scroll to position [95, 0]
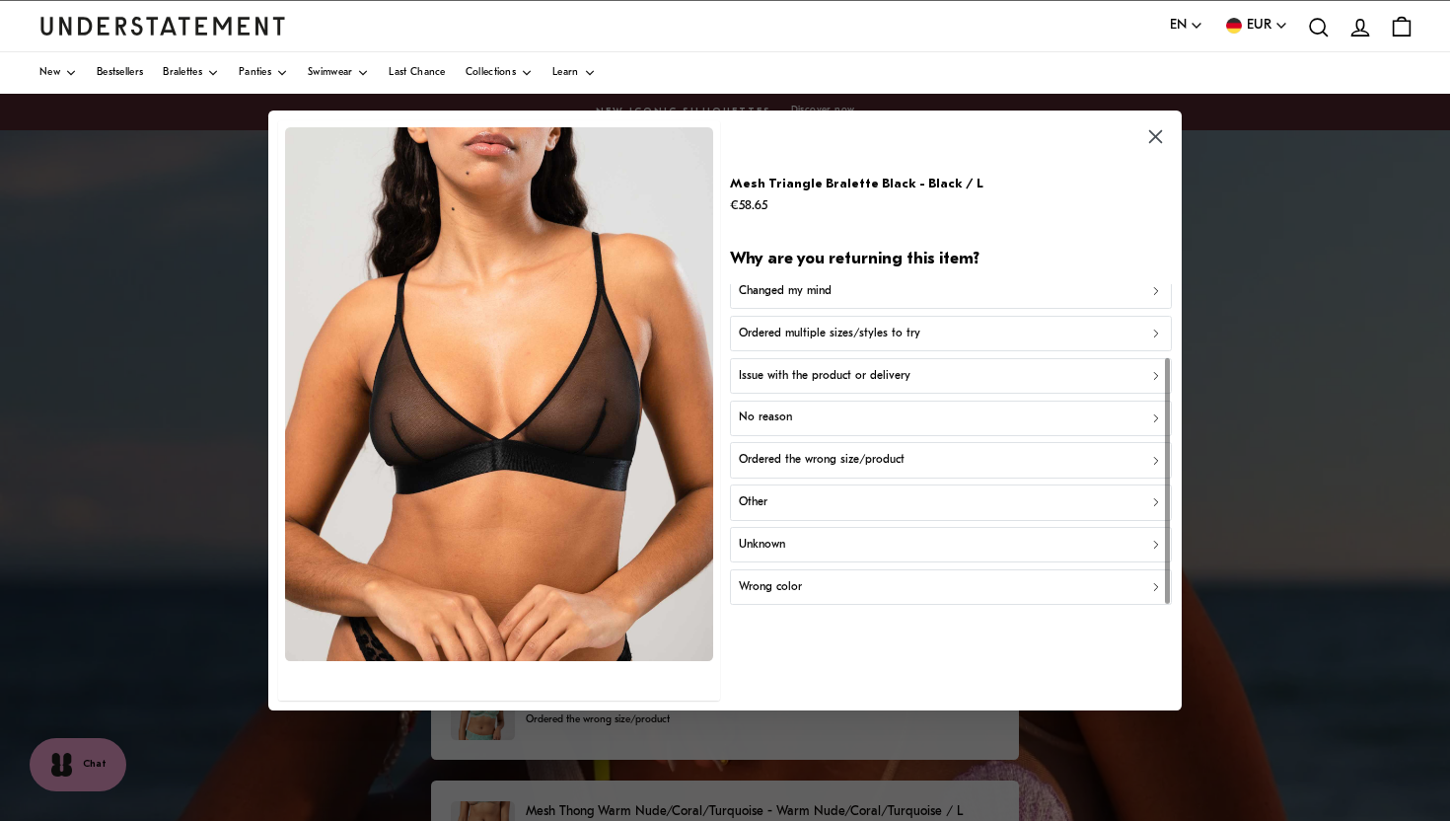
click at [990, 457] on div "Ordered the wrong size/product" at bounding box center [951, 460] width 424 height 19
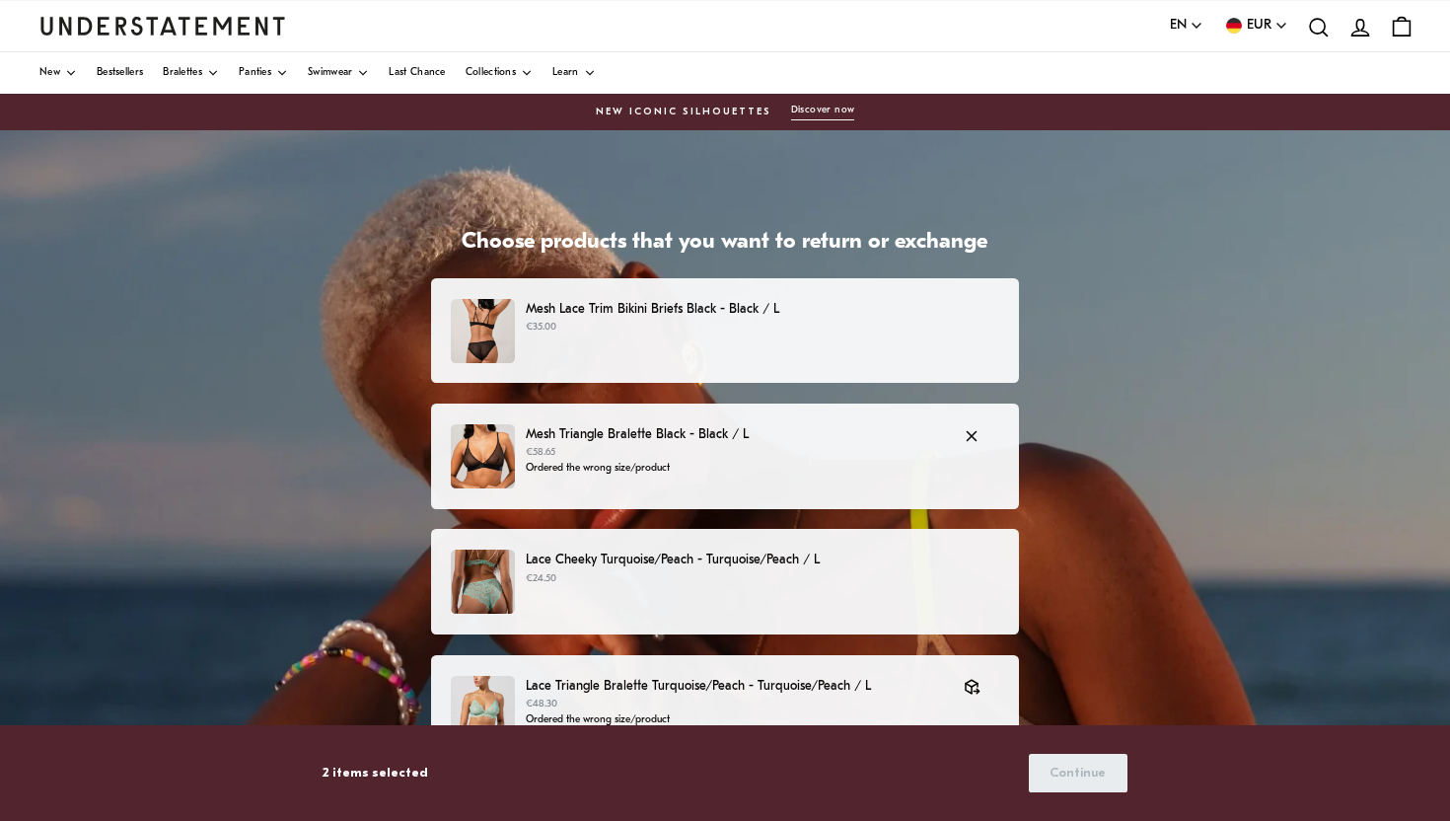
click at [828, 450] on p "€58.65" at bounding box center [735, 453] width 418 height 16
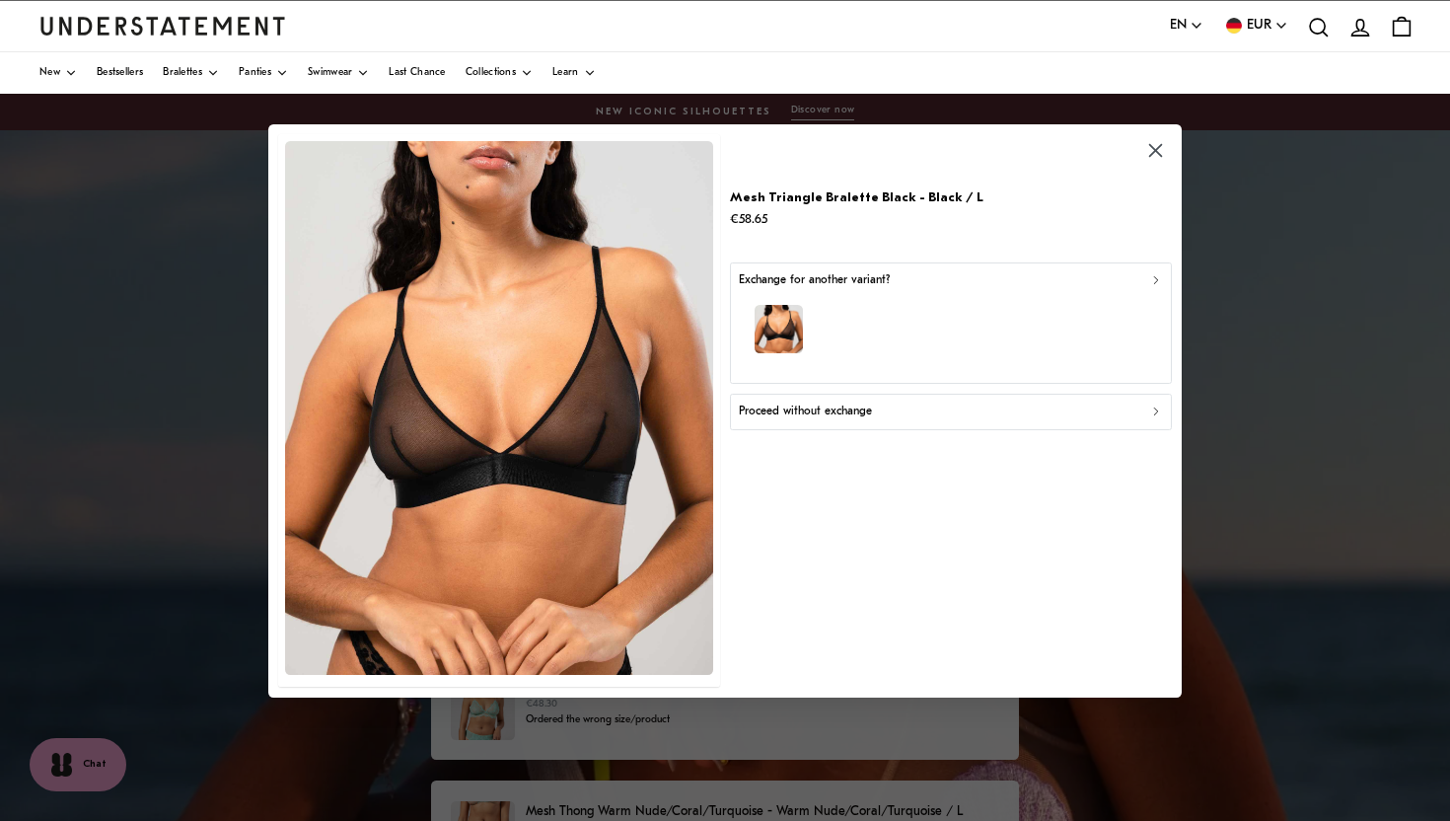
click at [1160, 279] on icon "button" at bounding box center [1156, 279] width 14 height 14
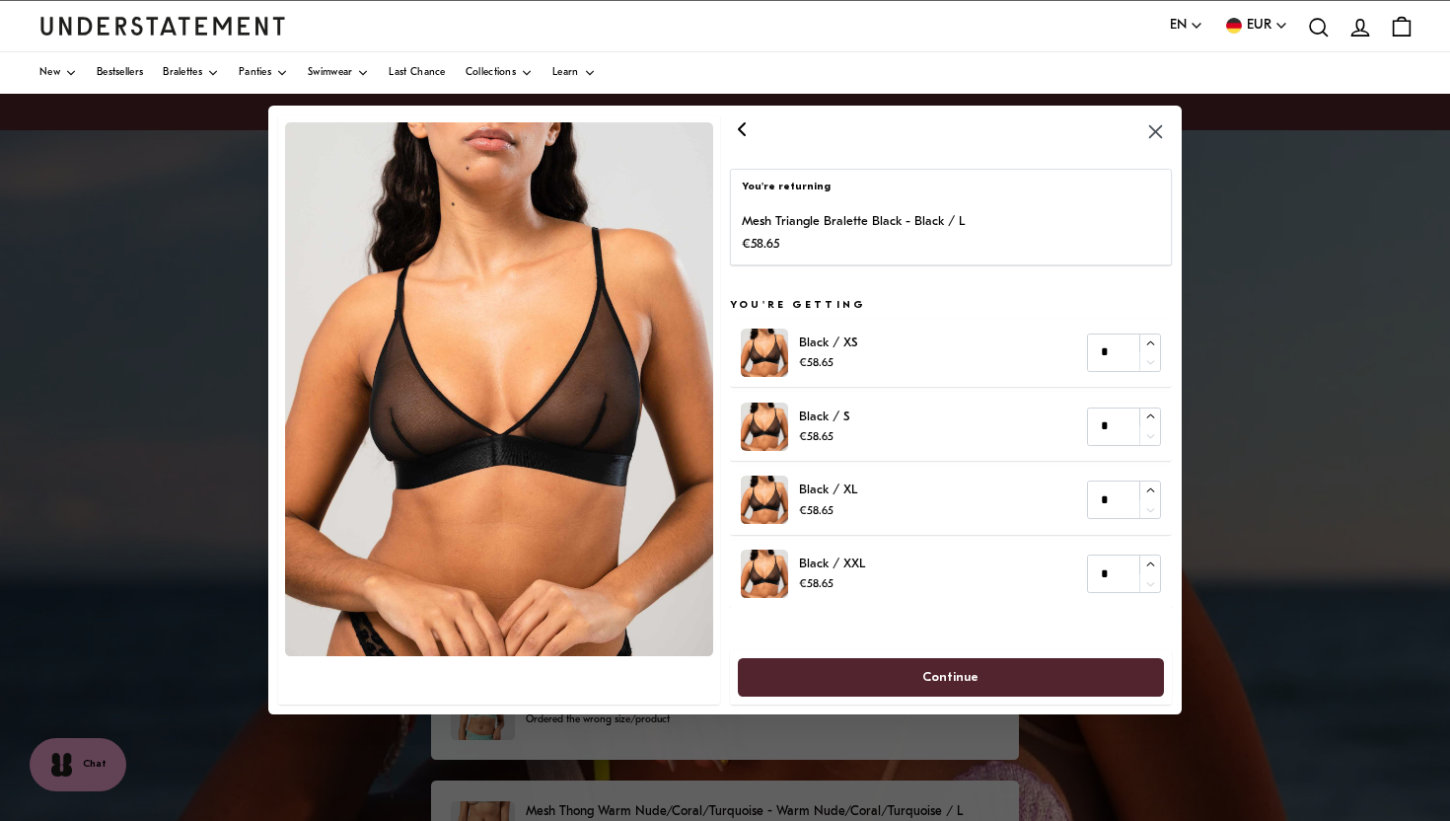
click at [1155, 134] on icon "button" at bounding box center [1155, 131] width 13 height 13
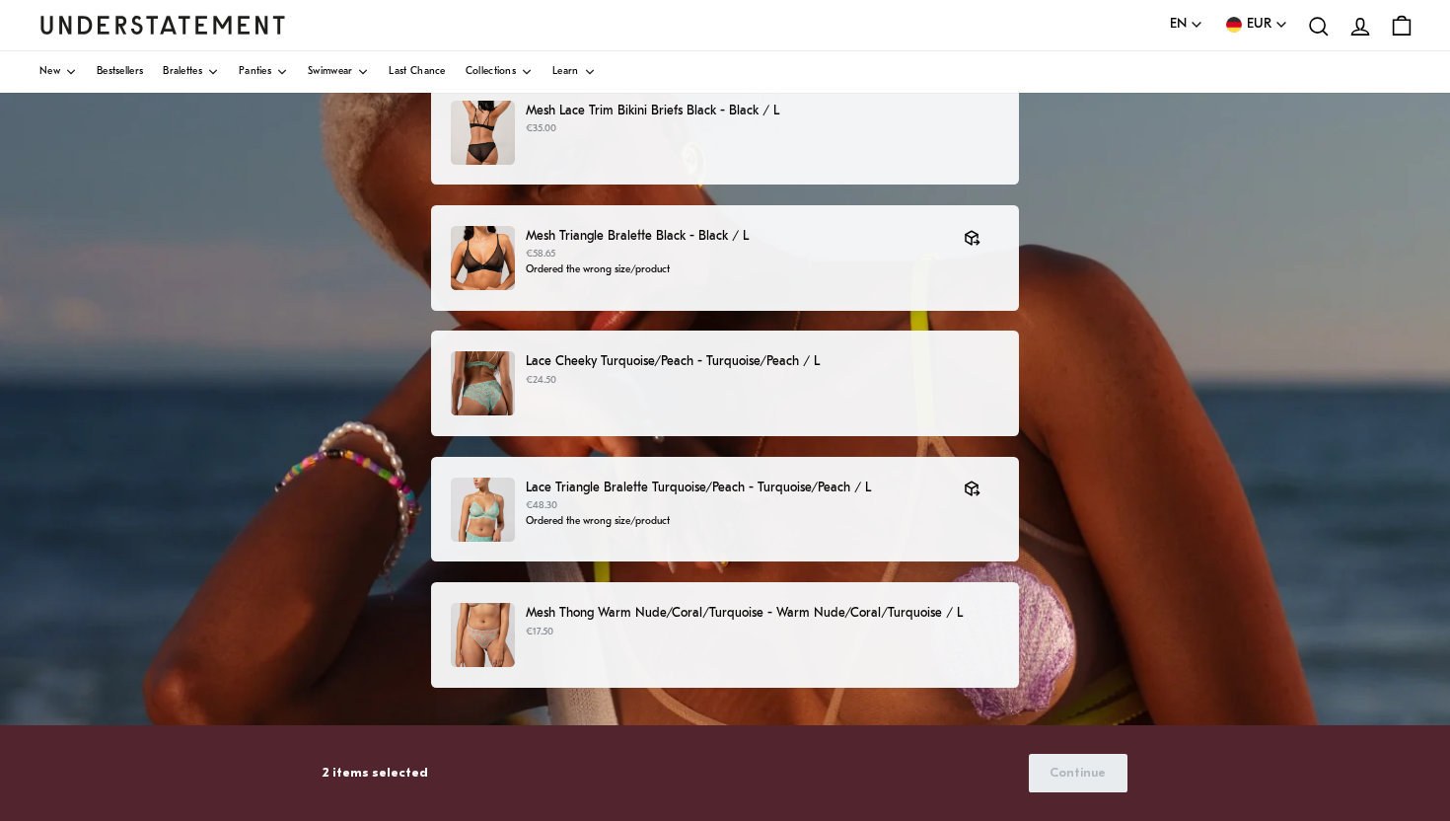
scroll to position [200, 0]
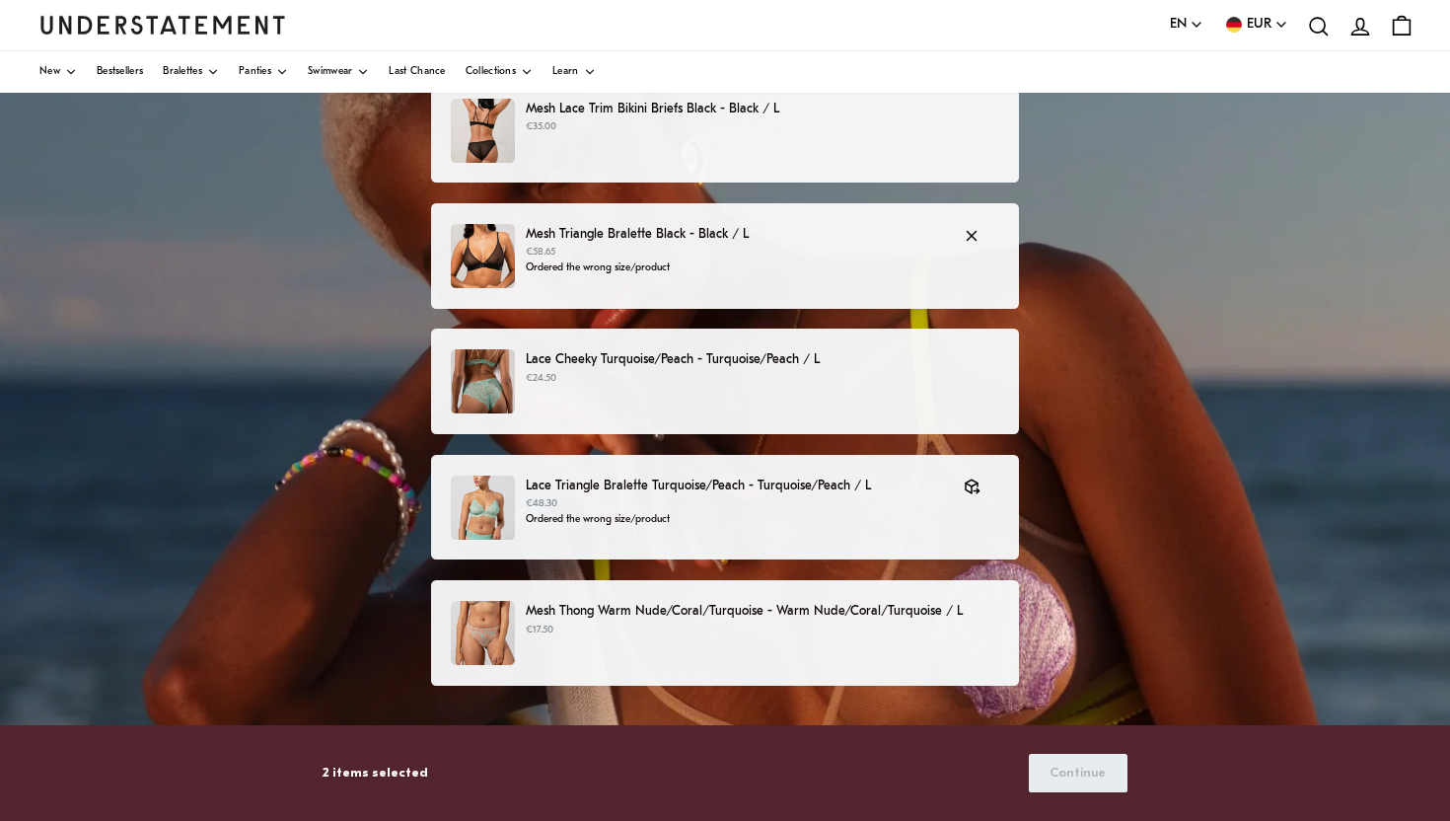
click at [826, 250] on p "€58.65" at bounding box center [735, 253] width 418 height 16
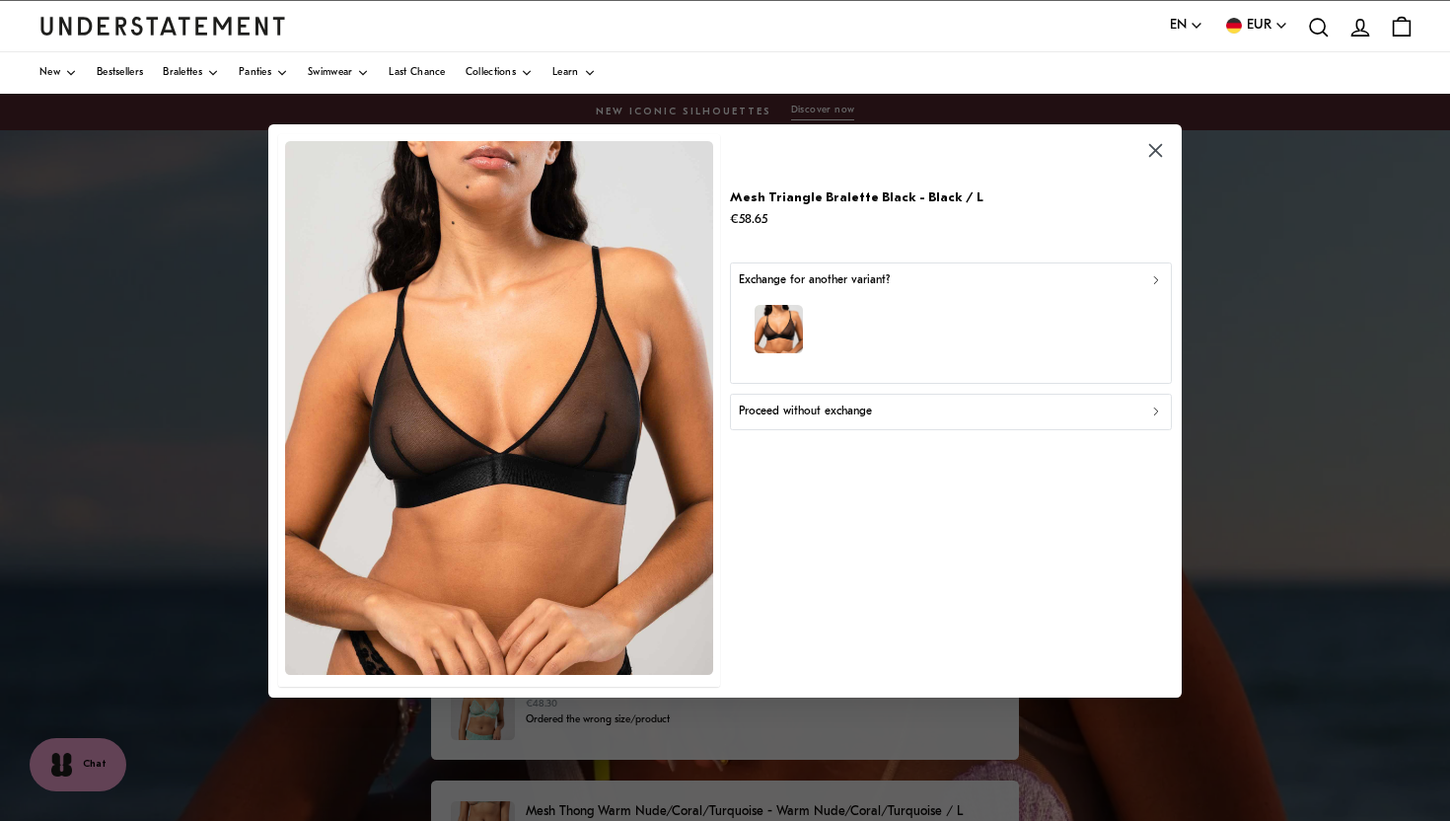
click at [1033, 412] on div "Proceed without exchange" at bounding box center [951, 411] width 424 height 19
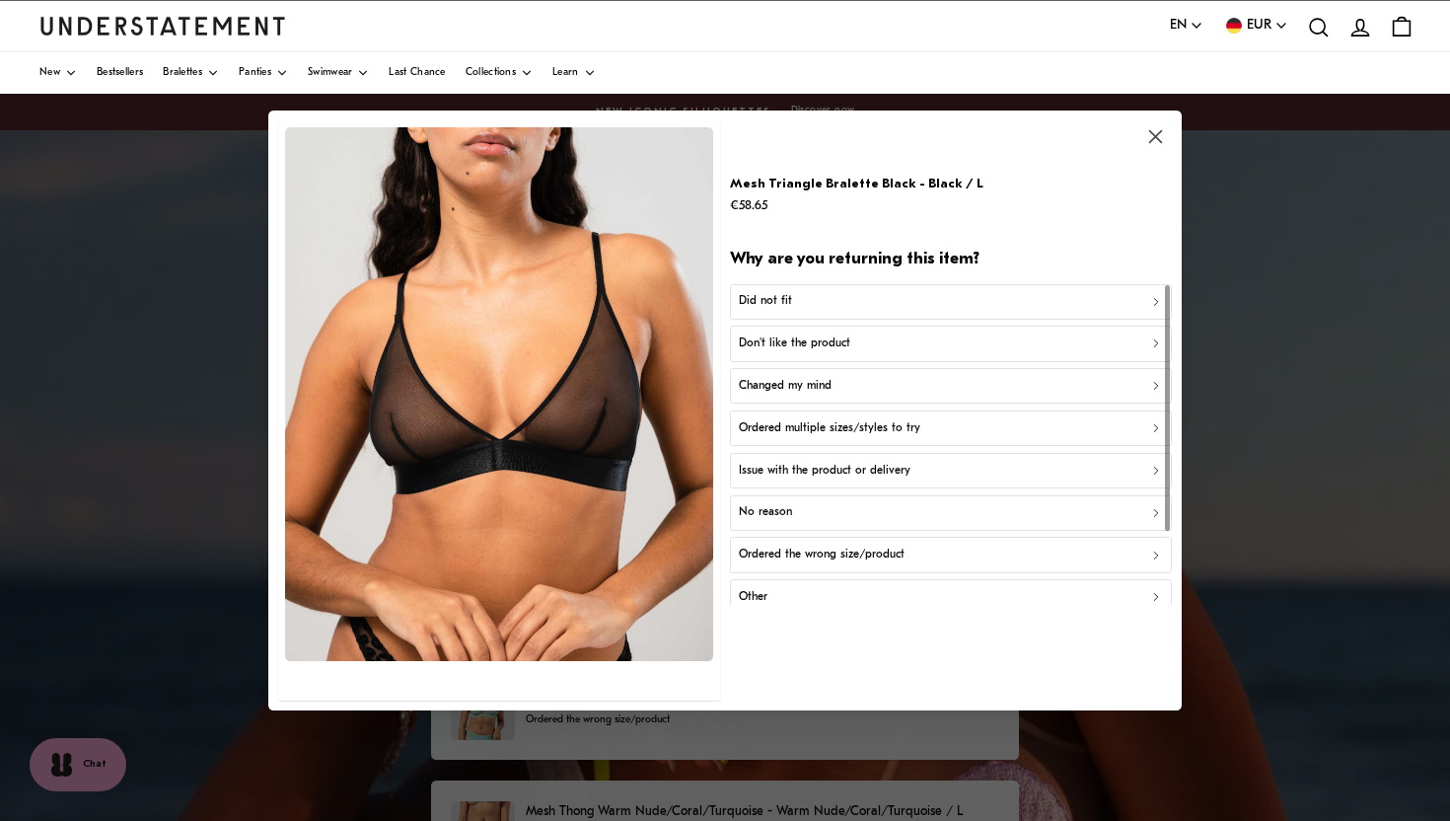
click at [1020, 298] on div "Did not fit" at bounding box center [951, 301] width 424 height 19
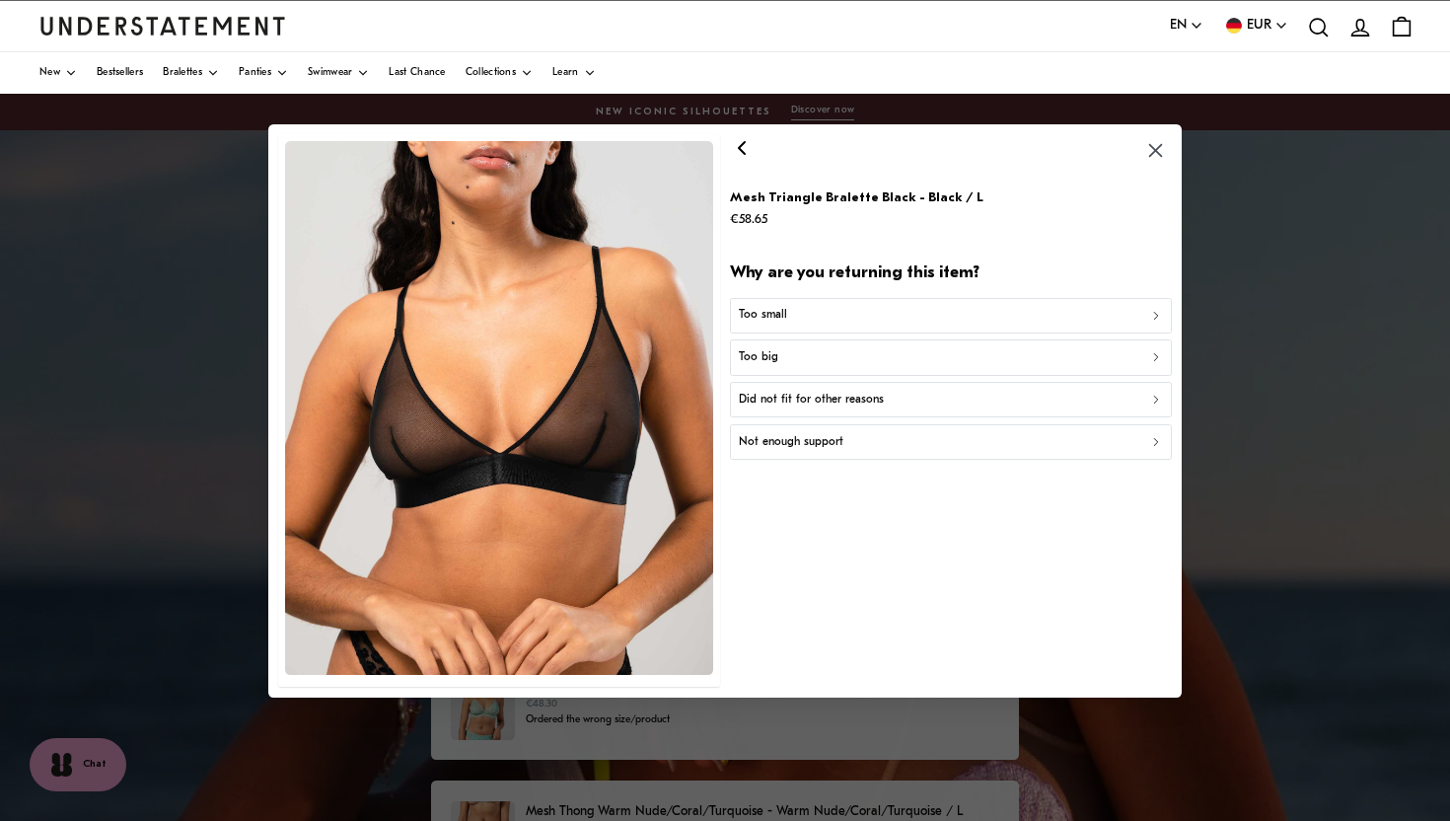
click at [1072, 302] on button "Too small" at bounding box center [950, 315] width 441 height 36
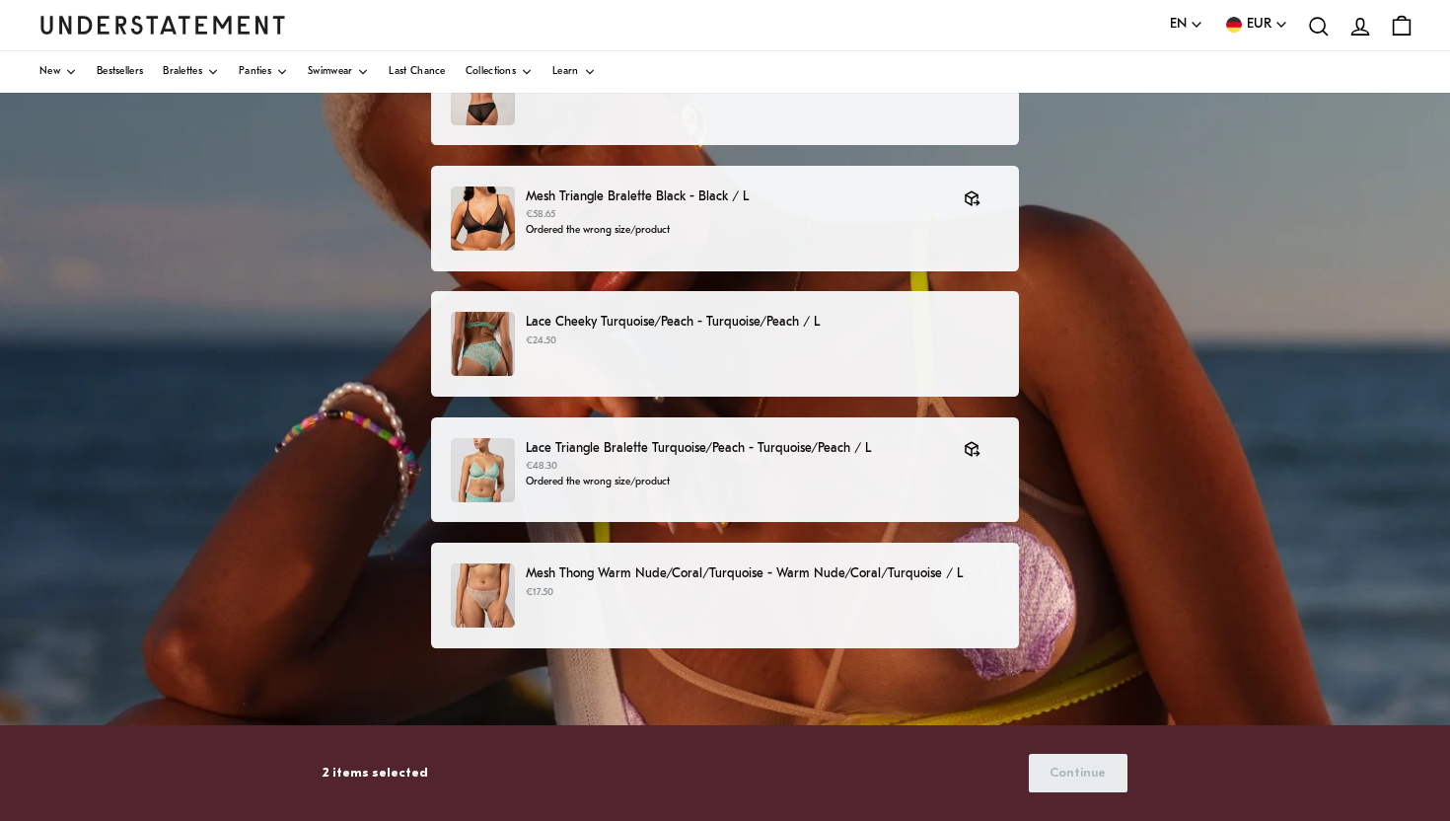
scroll to position [296, 0]
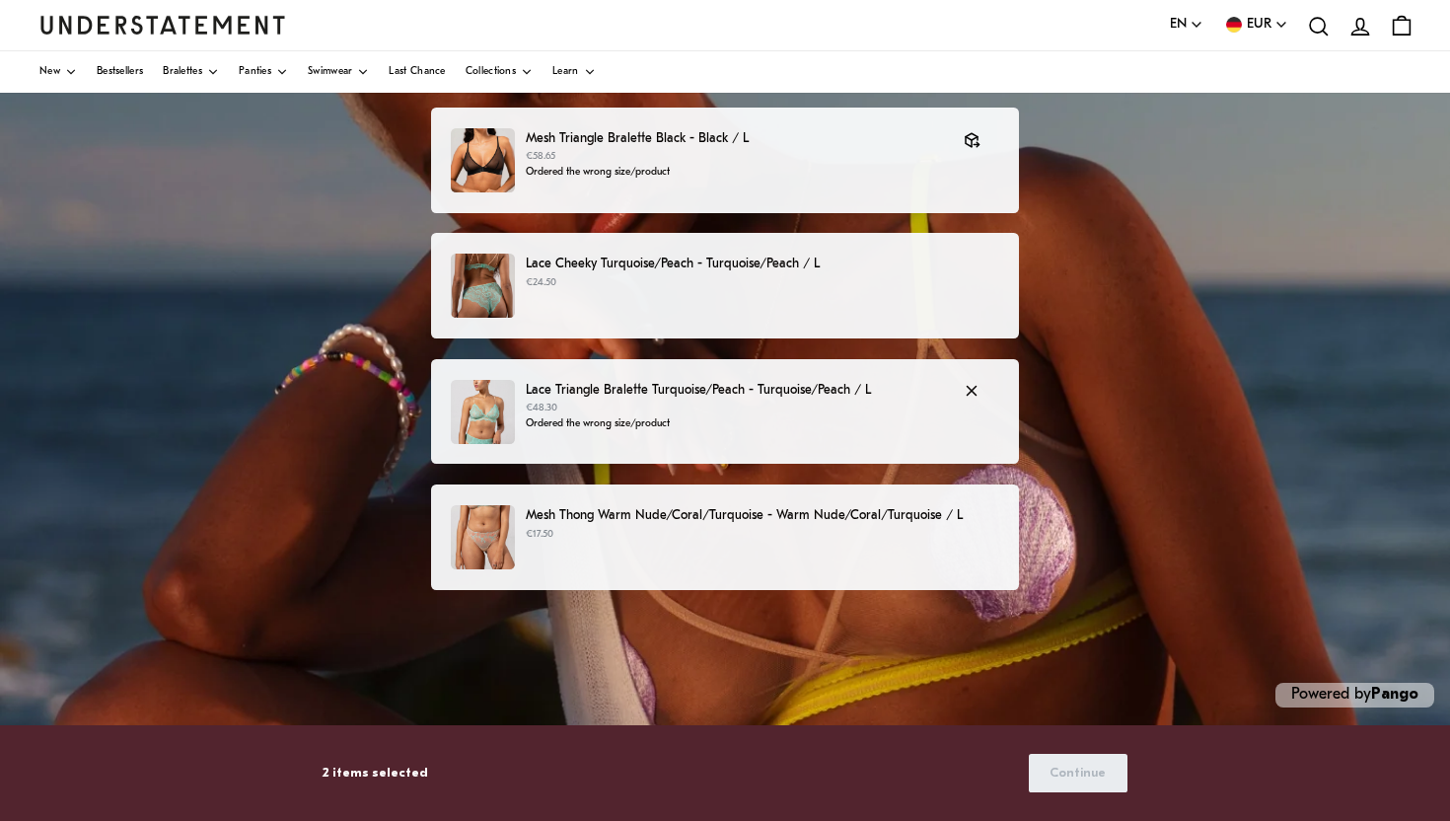
click at [832, 393] on p "Lace Triangle Bralette Turquoise/Peach - Turquoise/Peach / L" at bounding box center [735, 390] width 418 height 21
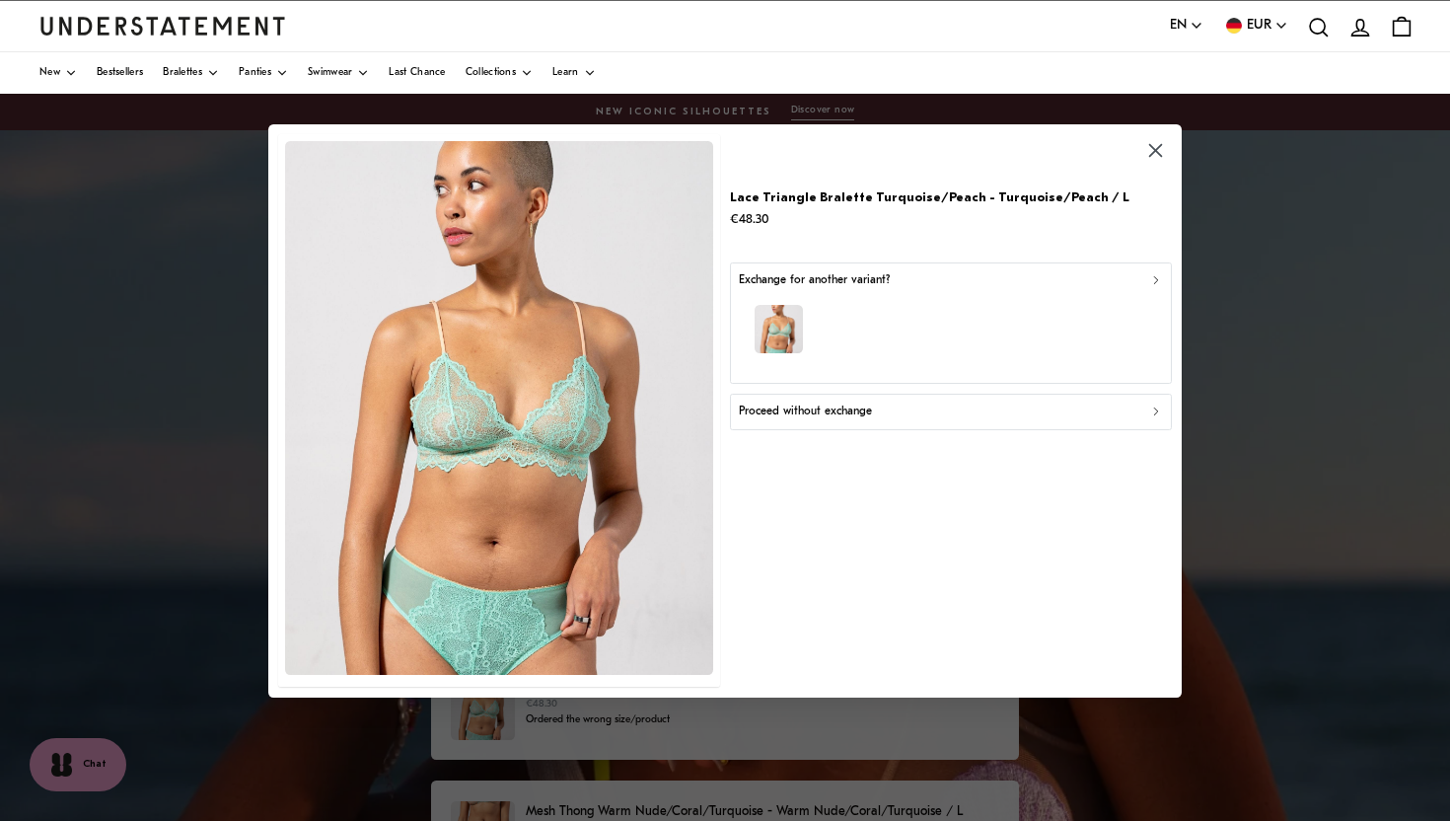
click at [956, 406] on div "Proceed without exchange" at bounding box center [951, 411] width 424 height 19
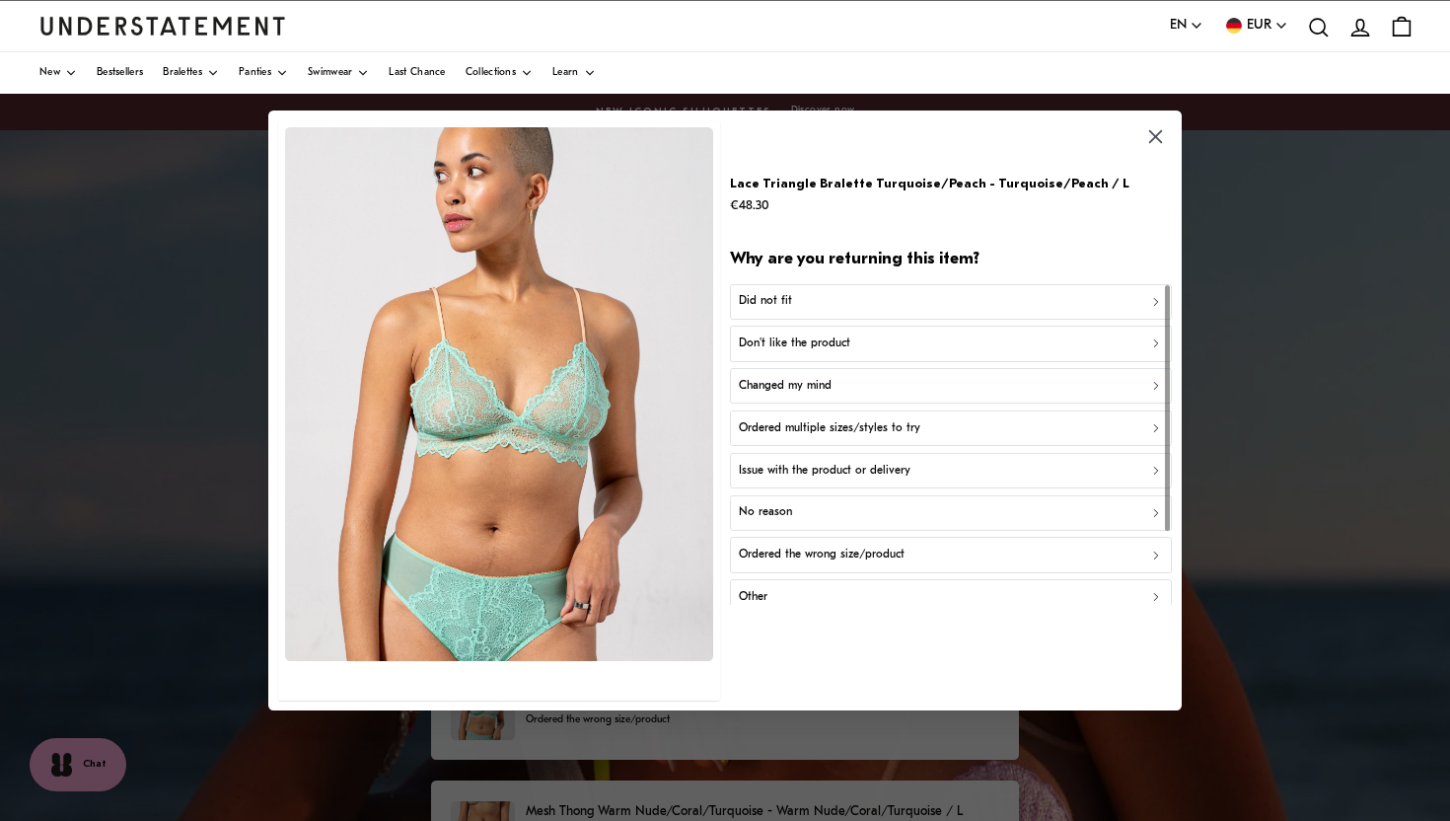
click at [886, 349] on div "Don't like the product" at bounding box center [951, 343] width 424 height 19
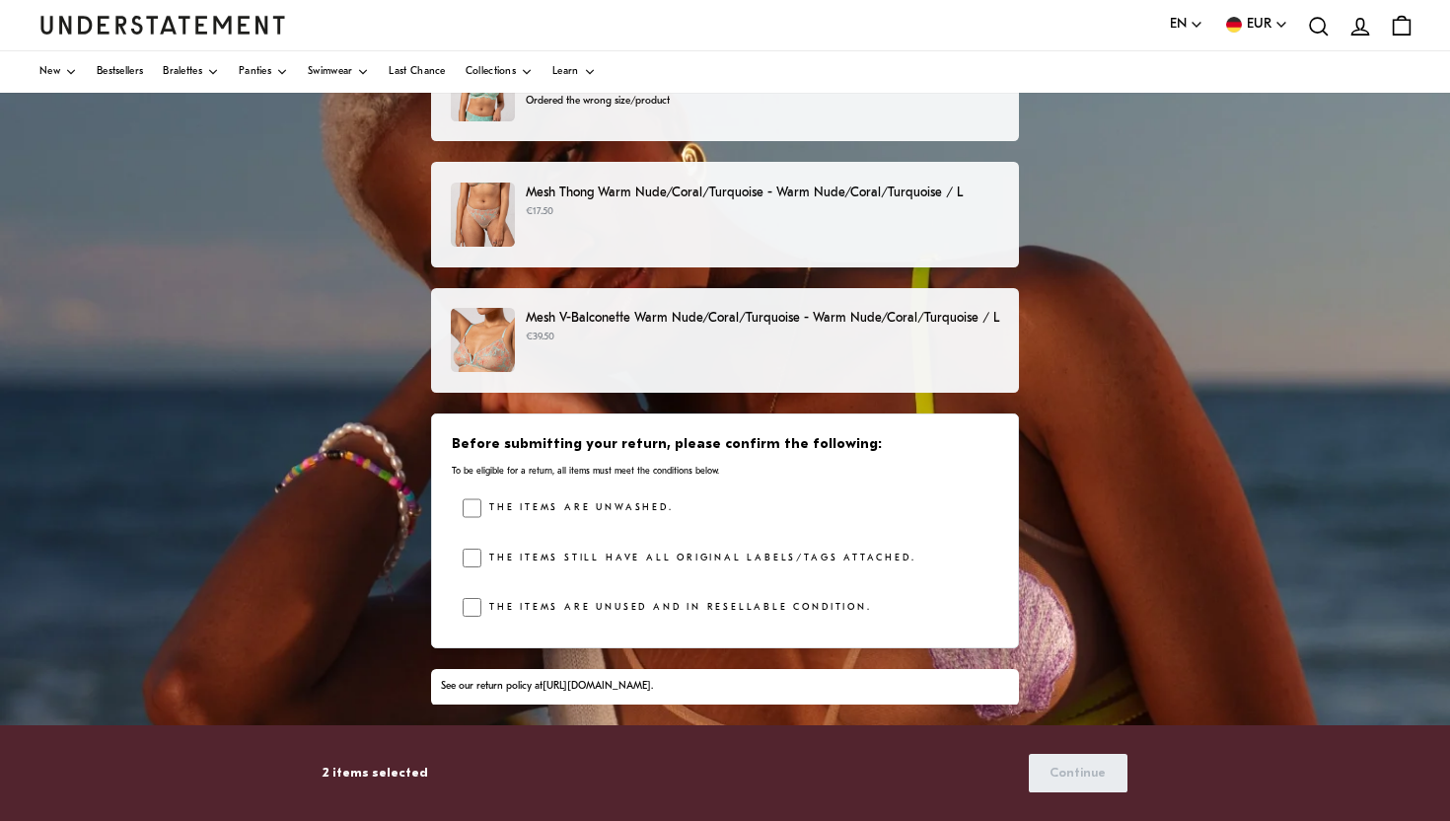
scroll to position [265, 0]
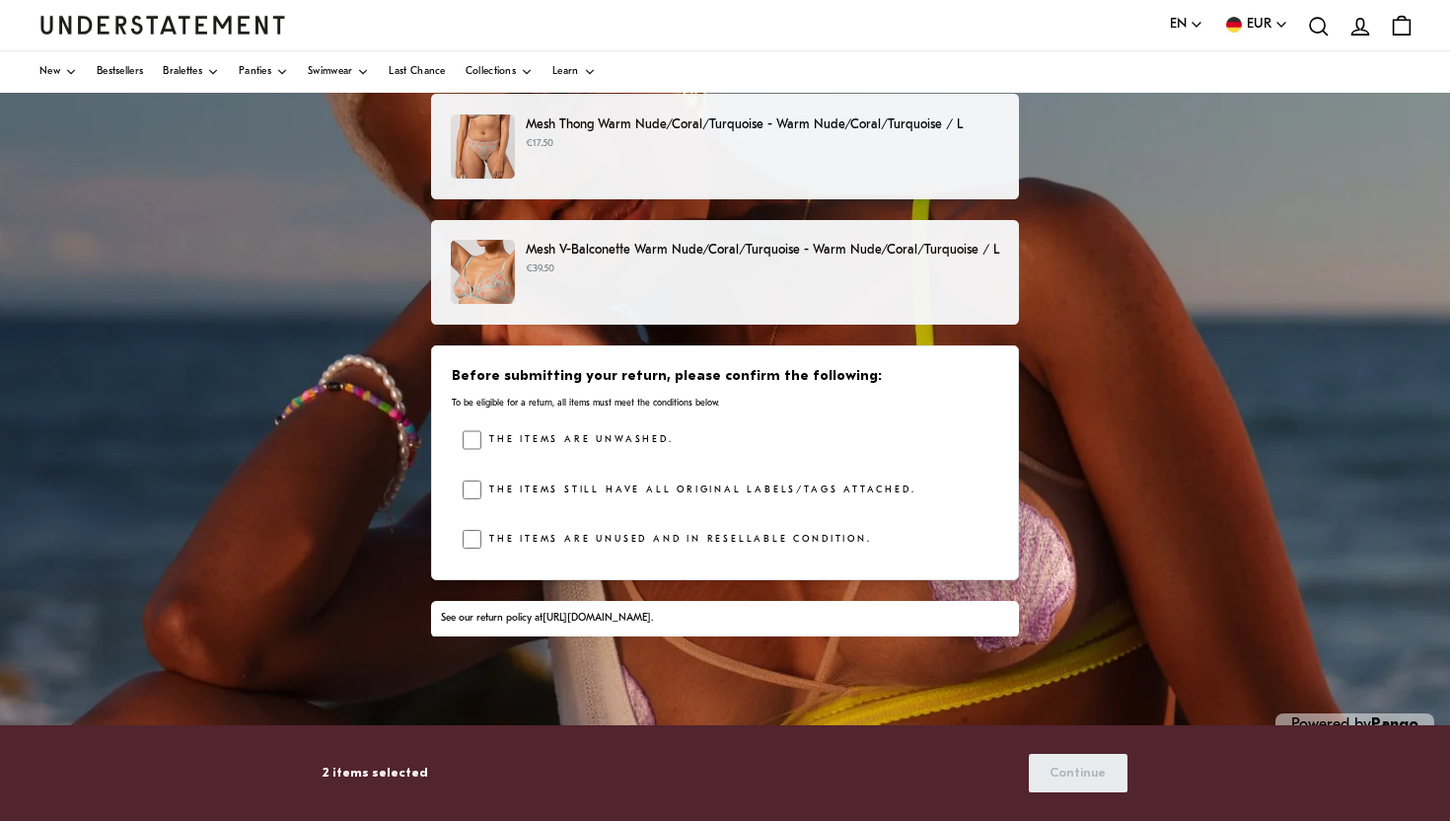
click at [799, 282] on div "Mesh V-Balconette Warm Nude/Coral/Turquoise - Warm Nude/Coral/Turquoise / L €39…" at bounding box center [724, 272] width 547 height 64
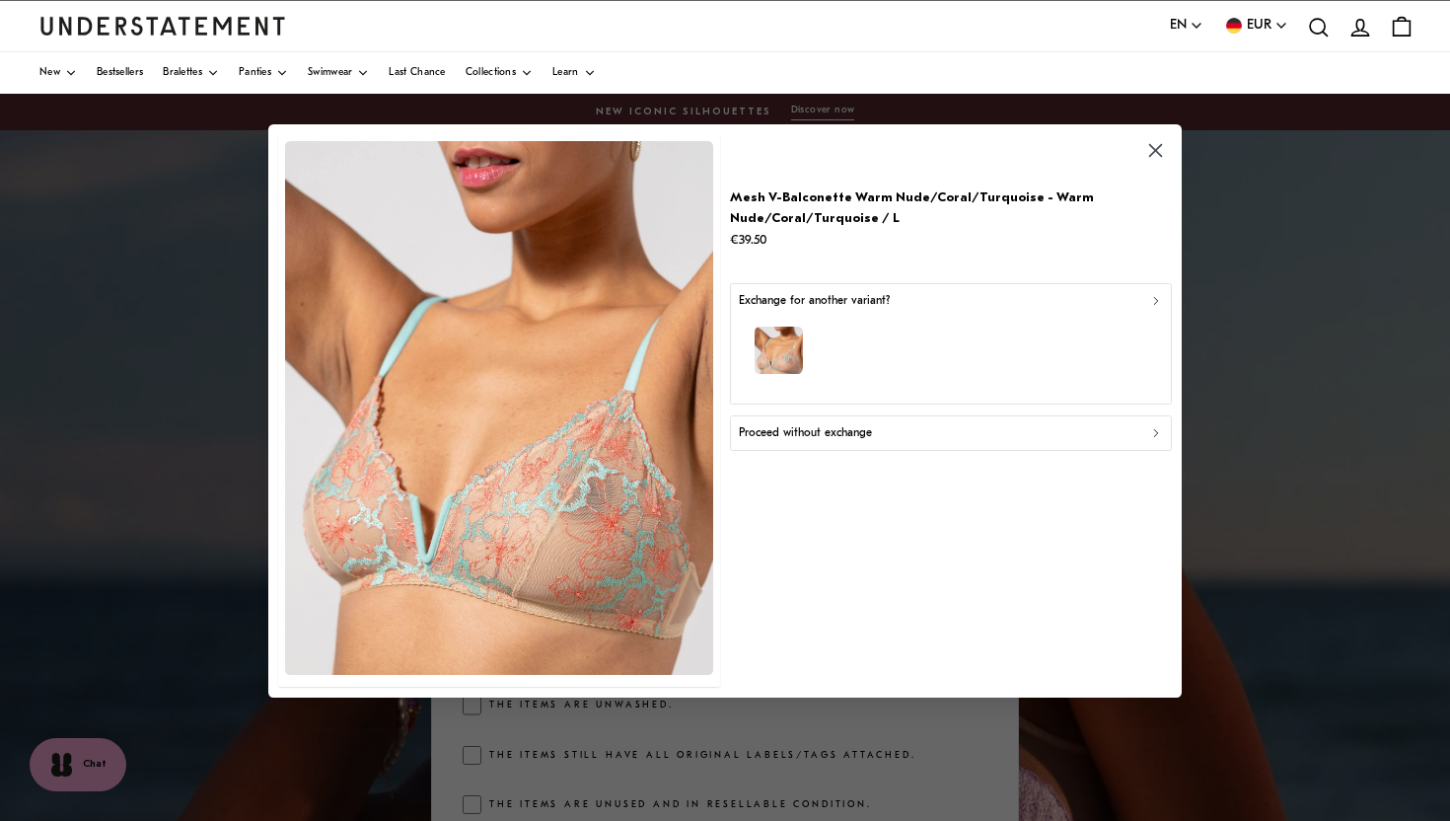
click at [1070, 433] on div "Proceed without exchange" at bounding box center [951, 432] width 424 height 19
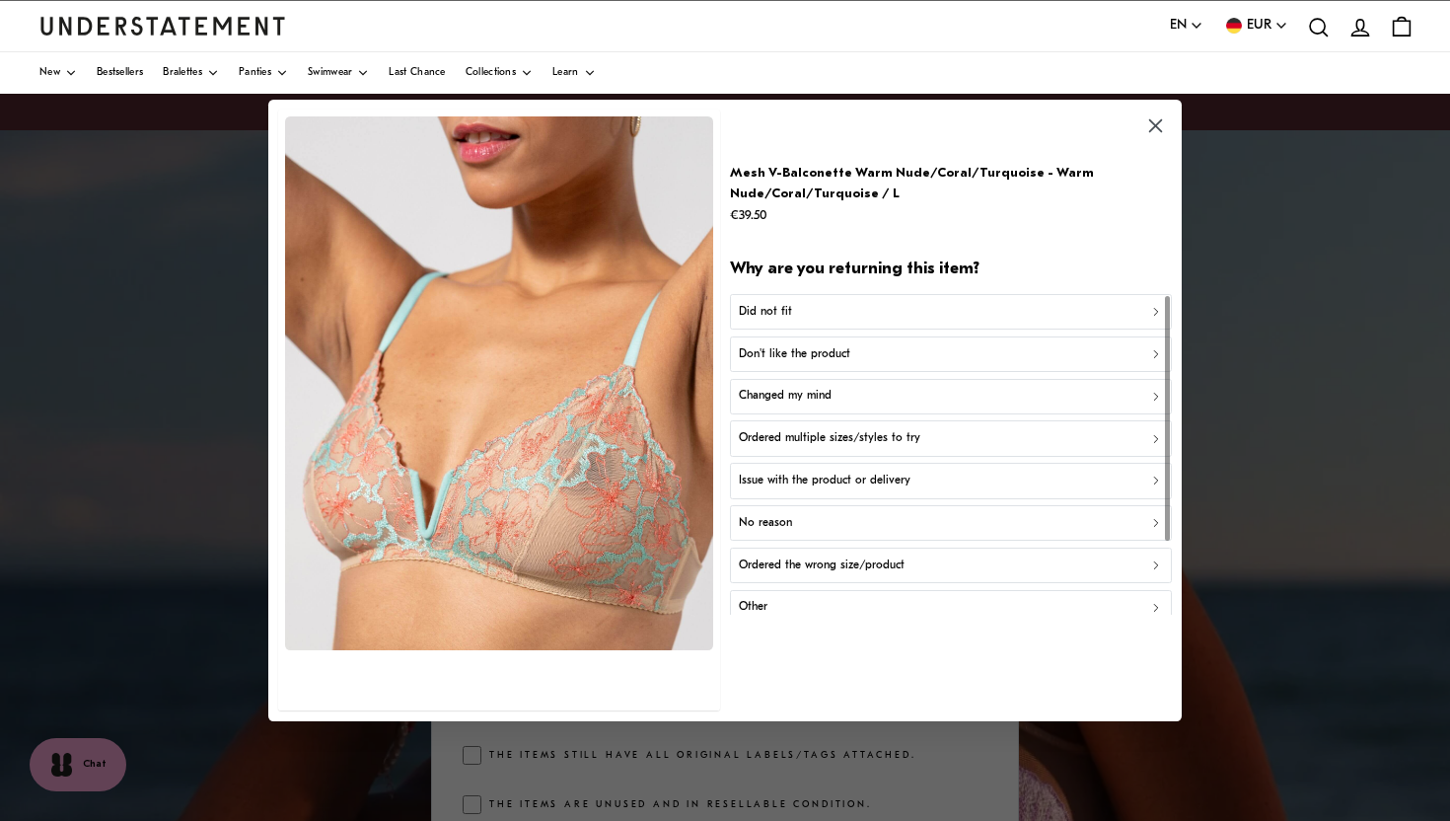
click at [987, 357] on div "Don't like the product" at bounding box center [951, 354] width 424 height 19
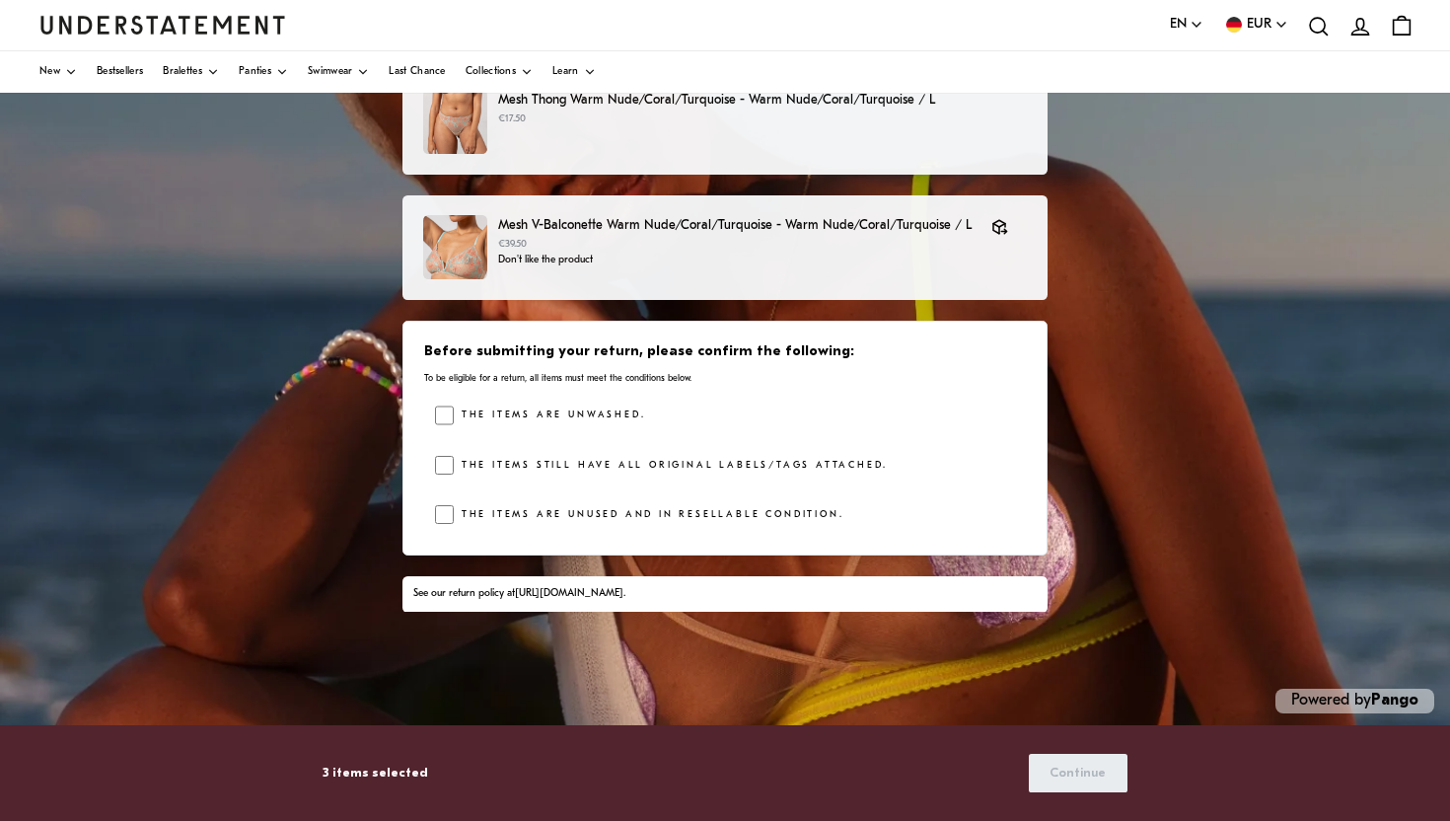
scroll to position [296, 0]
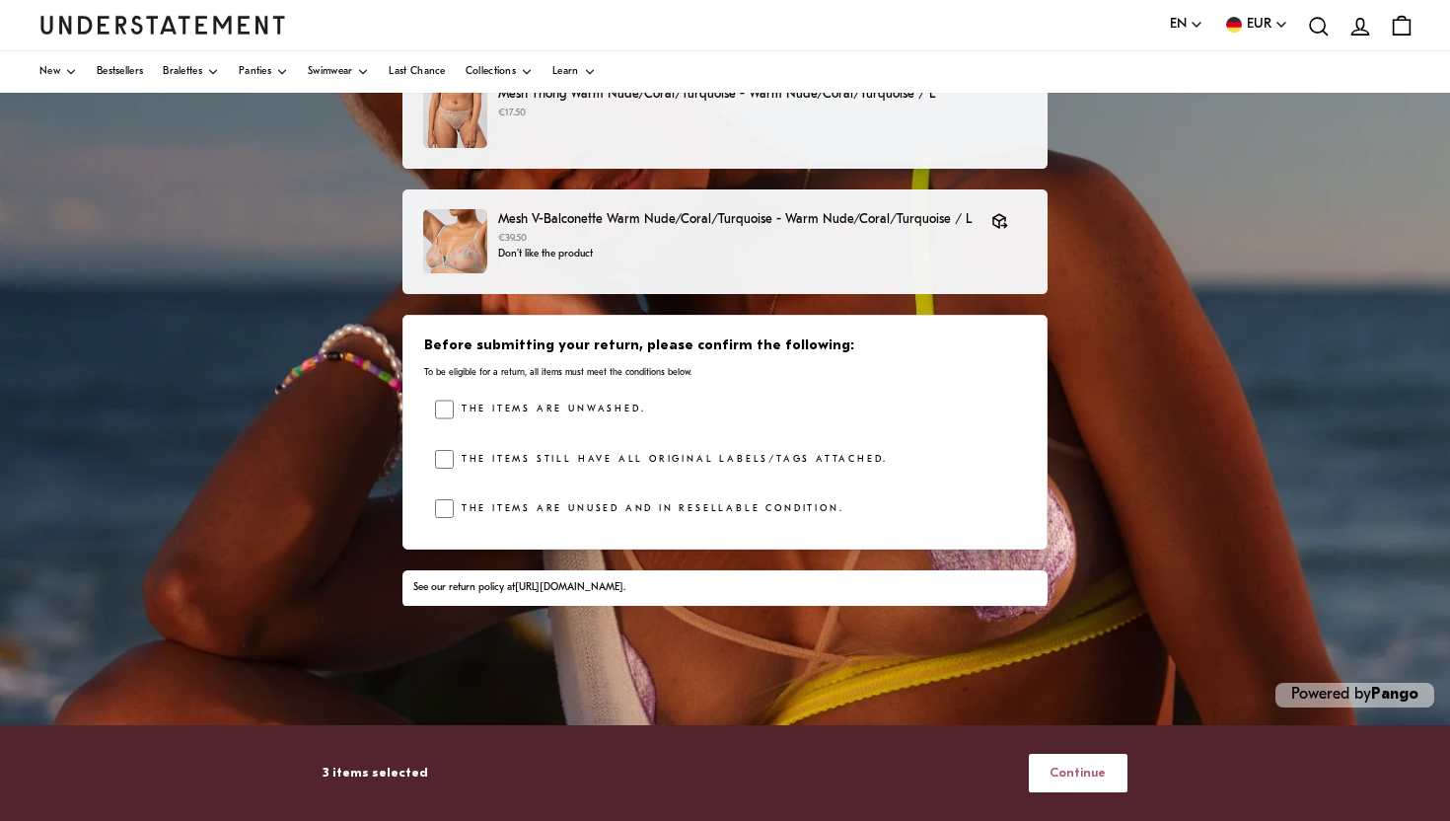
click at [1077, 773] on span "Continue" at bounding box center [1078, 773] width 56 height 36
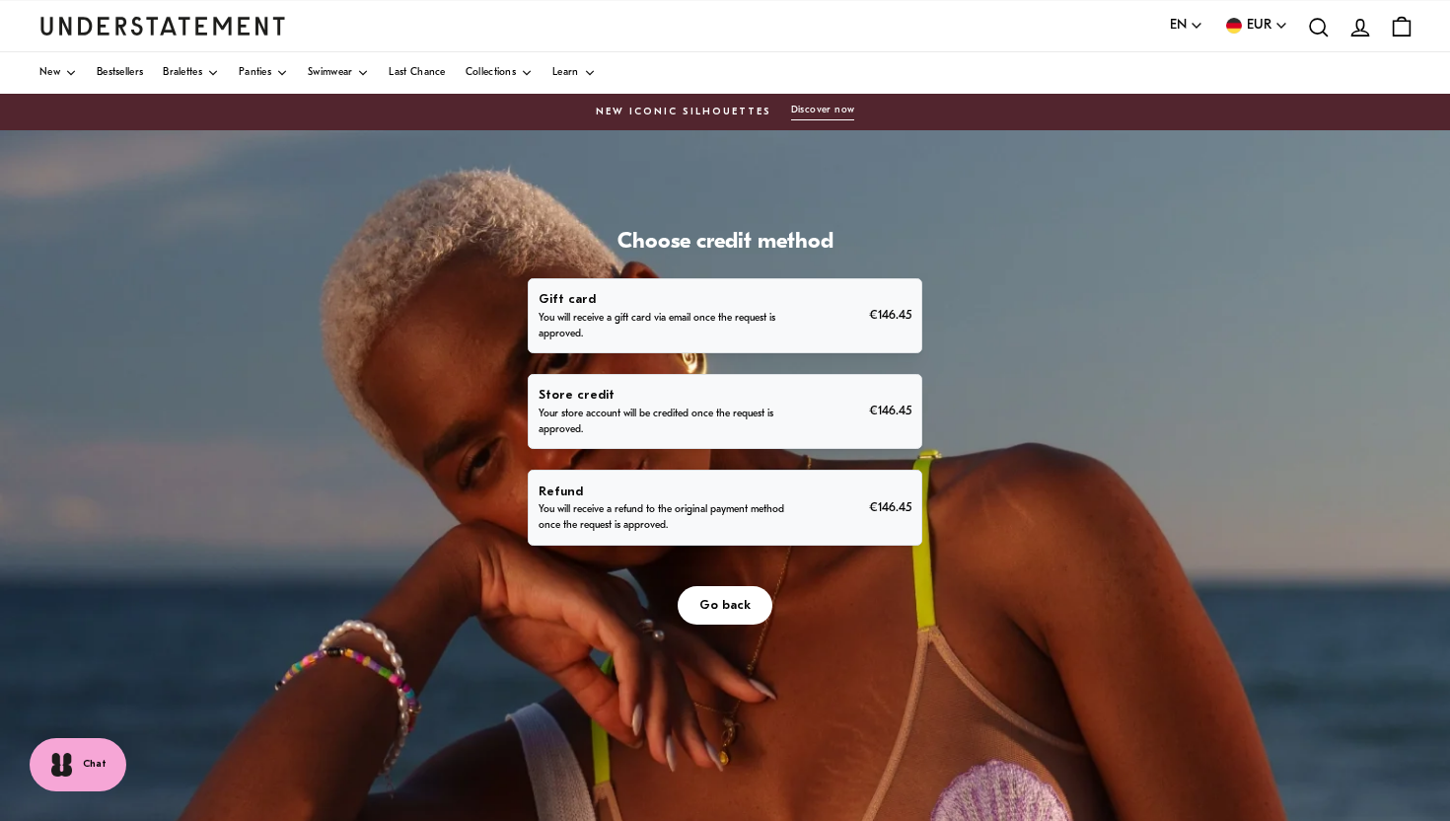
click at [764, 514] on p "You will receive a refund to the original payment method once the request is ap…" at bounding box center [663, 518] width 248 height 32
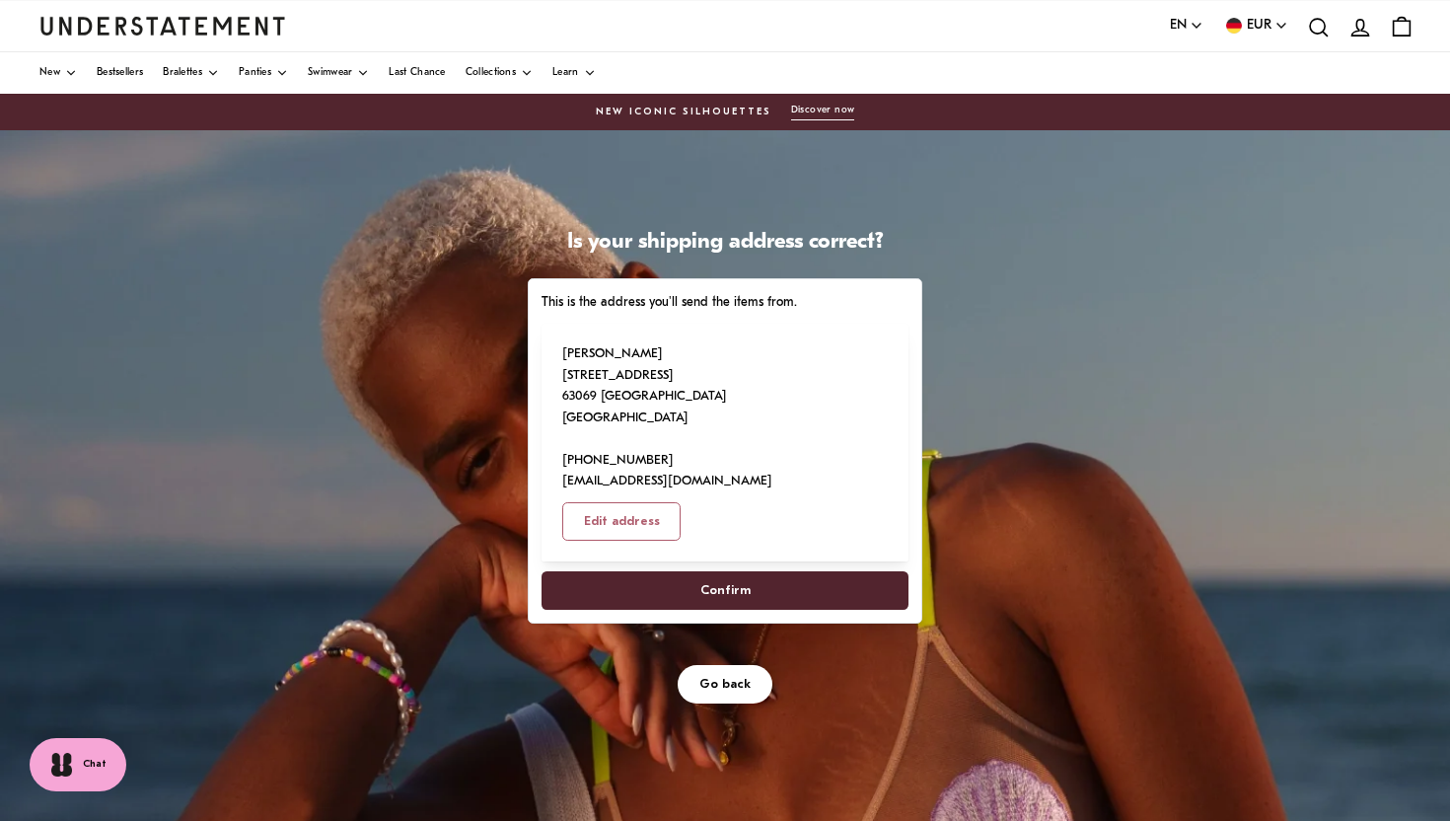
click at [738, 572] on span "Confirm" at bounding box center [725, 590] width 50 height 36
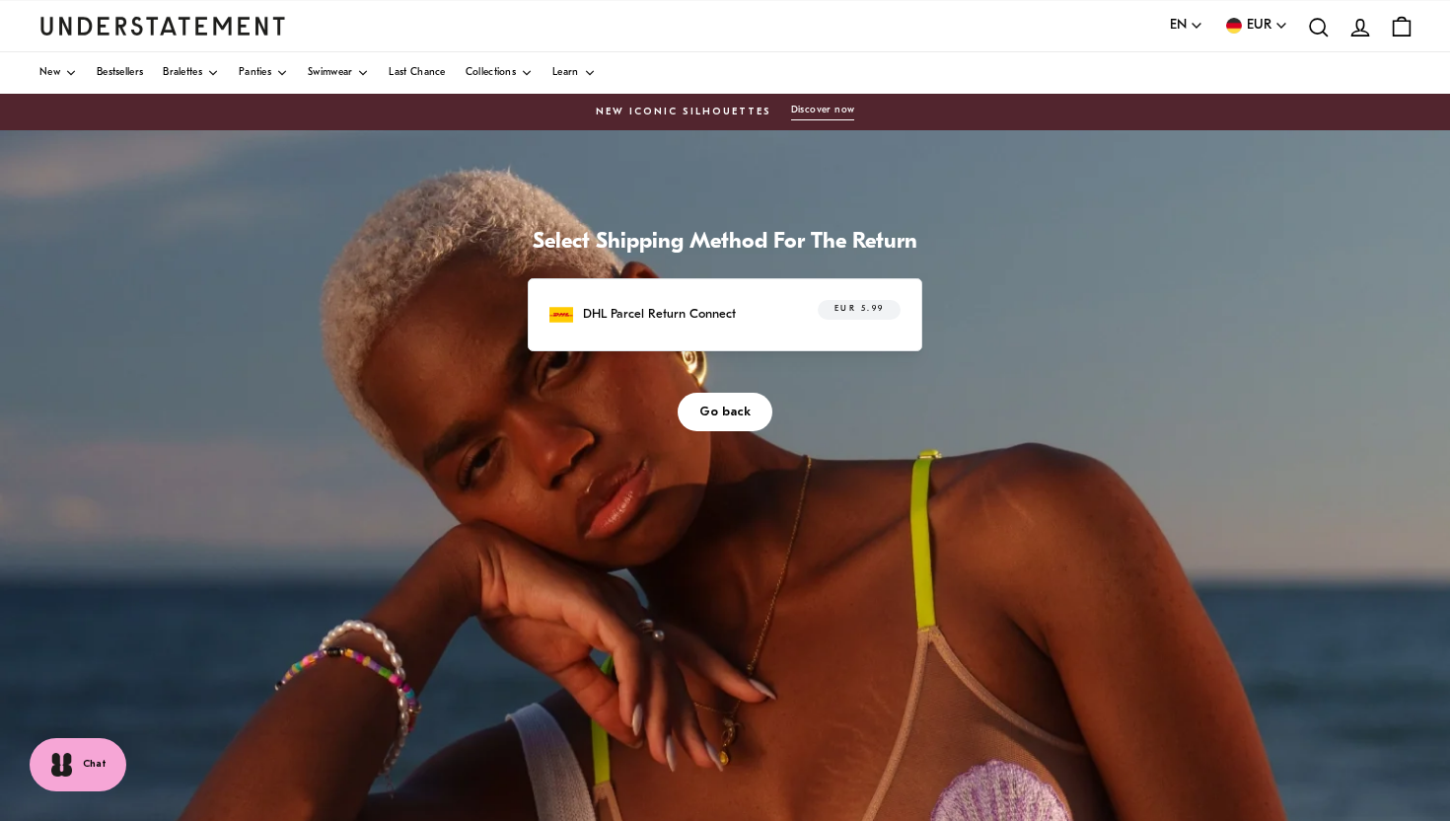
click at [743, 297] on div "DHL Parcel Return Connect EUR 5.99" at bounding box center [725, 314] width 395 height 73
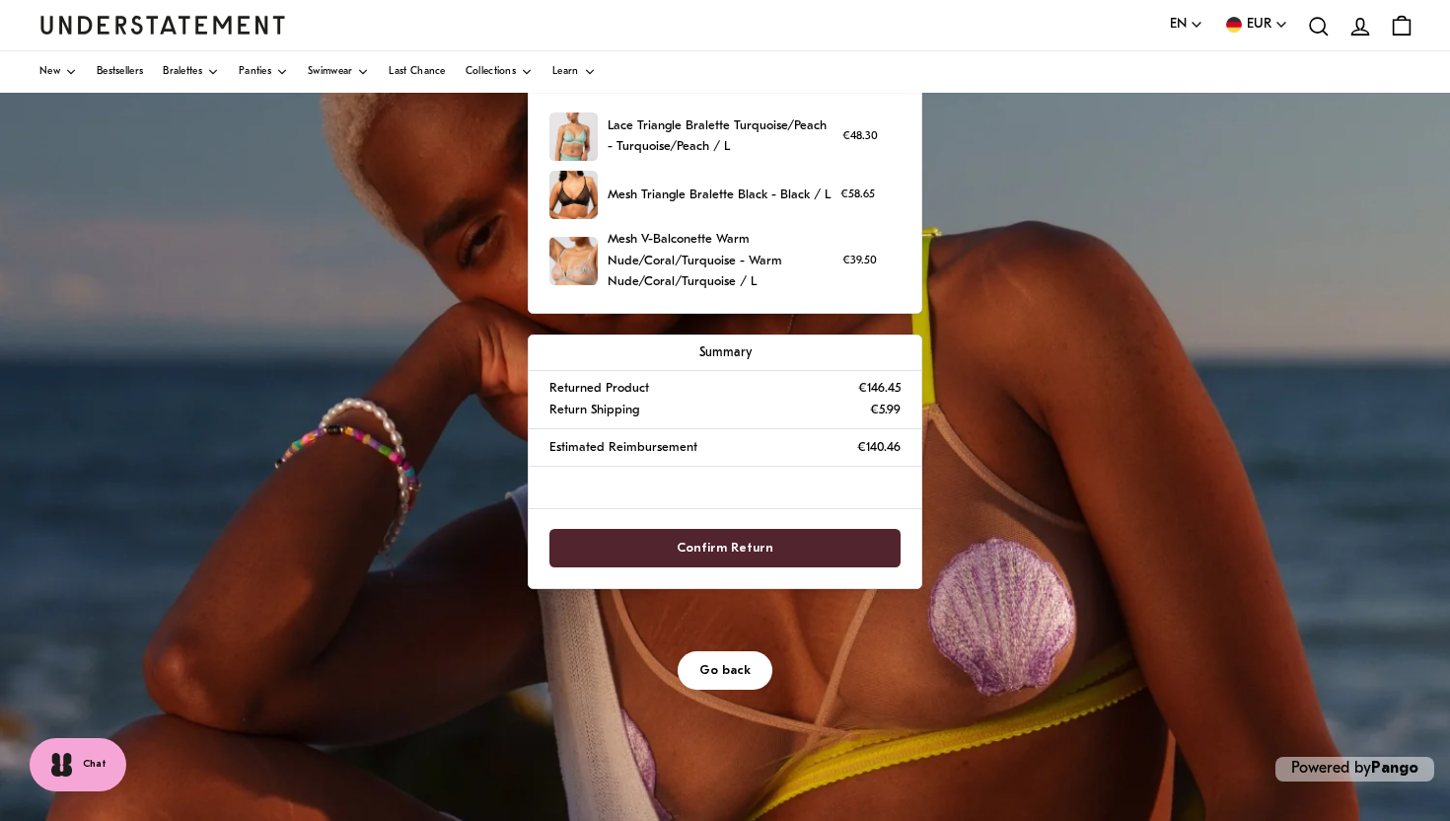
scroll to position [224, 0]
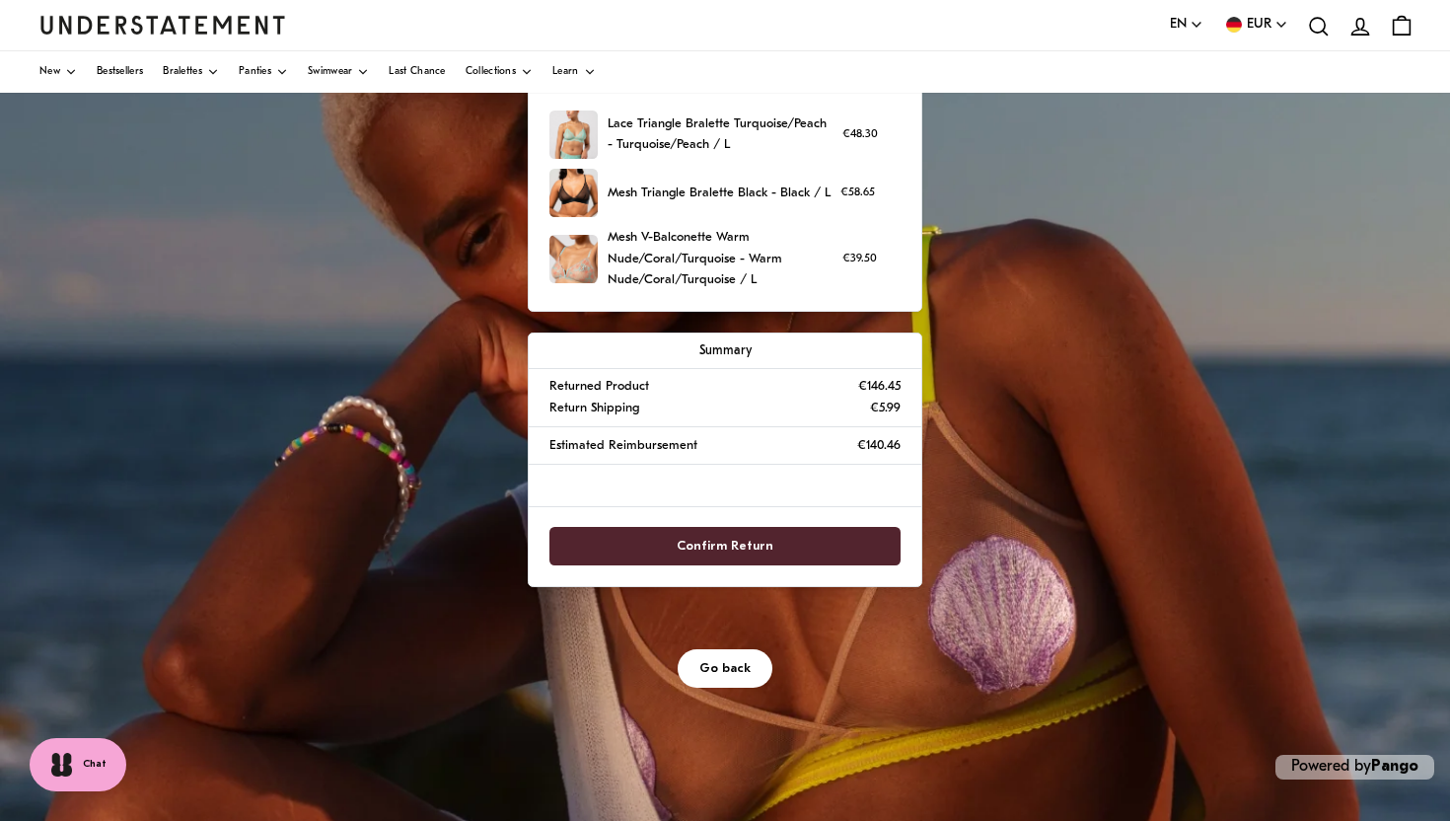
click at [721, 540] on span "Confirm Return" at bounding box center [725, 546] width 97 height 36
